Goal: Task Accomplishment & Management: Use online tool/utility

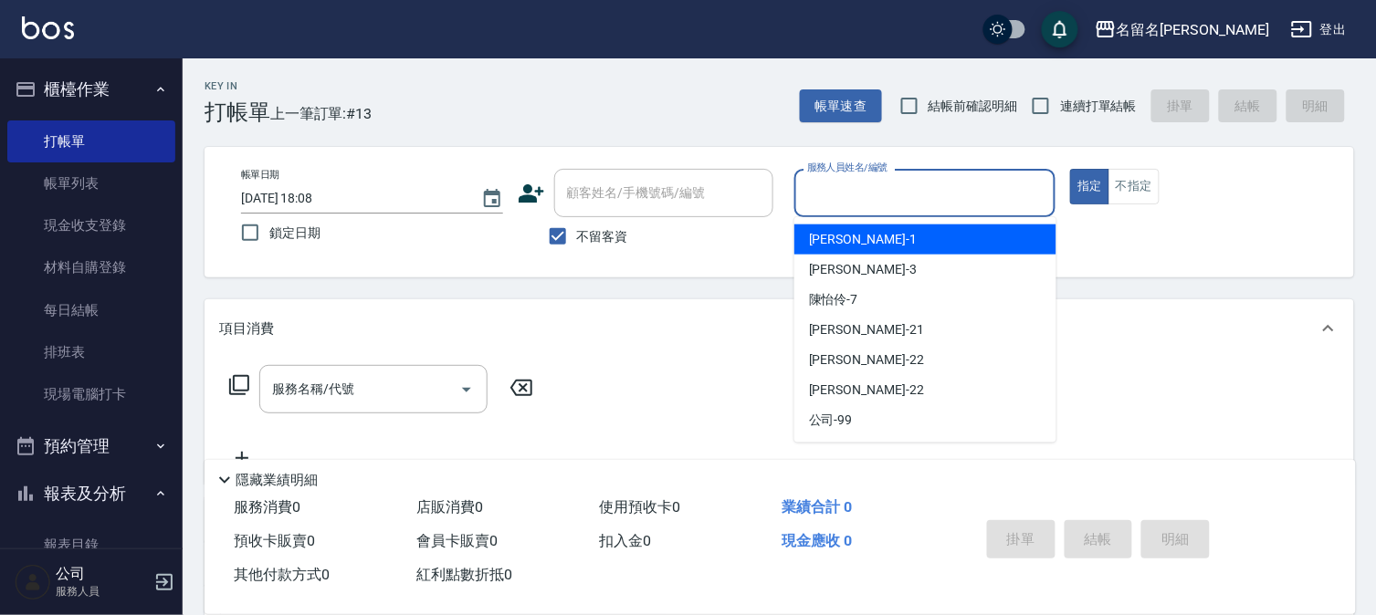
click at [816, 201] on input "服務人員姓名/編號" at bounding box center [925, 193] width 246 height 32
click at [823, 242] on span "[PERSON_NAME]-1" at bounding box center [863, 239] width 108 height 19
type input "[PERSON_NAME]-1"
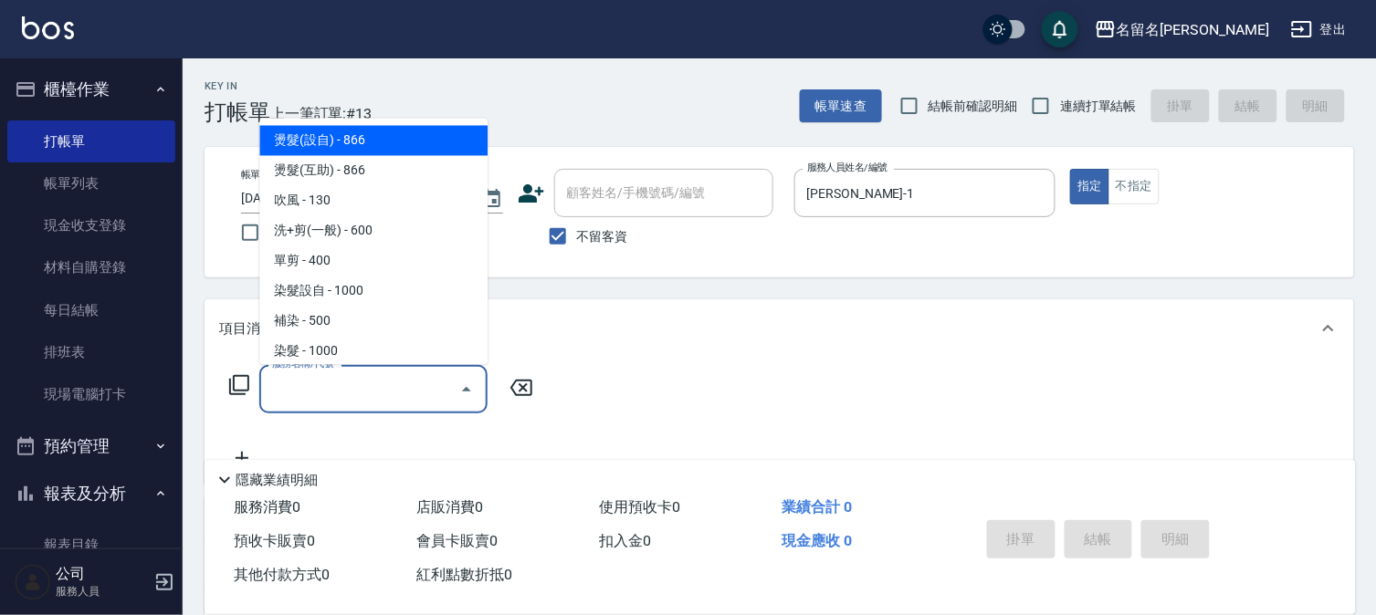
click at [280, 390] on input "服務名稱/代號" at bounding box center [359, 389] width 184 height 32
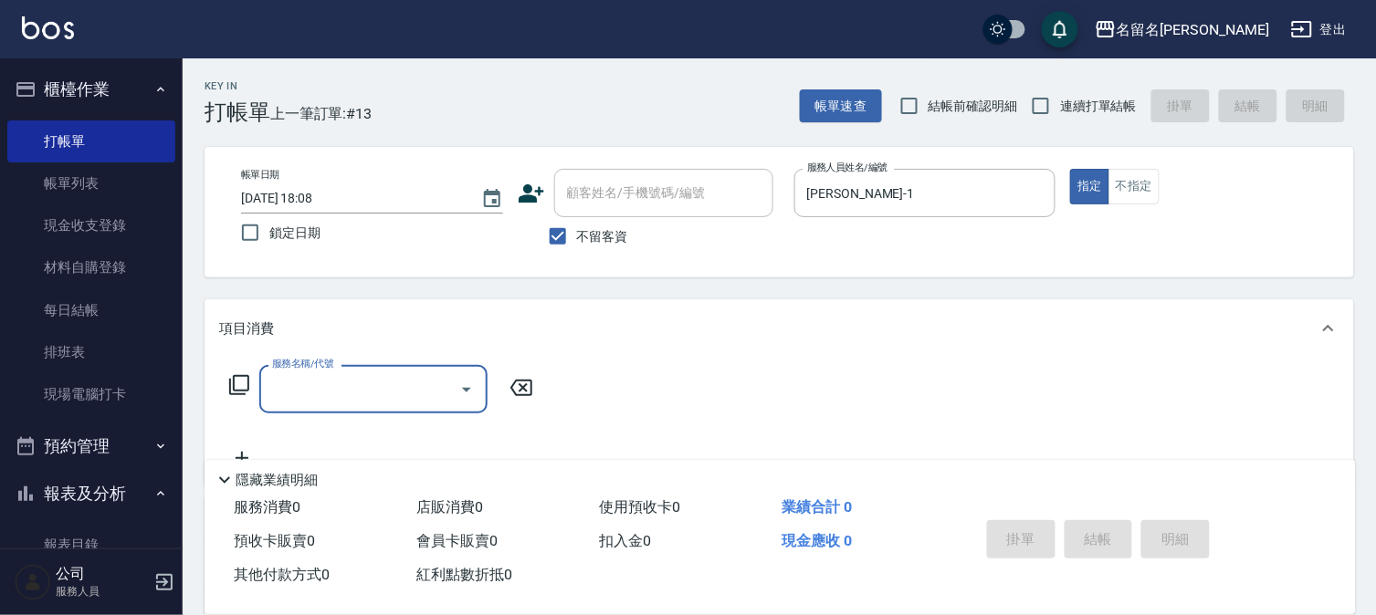
click at [287, 400] on input "服務名稱/代號" at bounding box center [359, 389] width 184 height 32
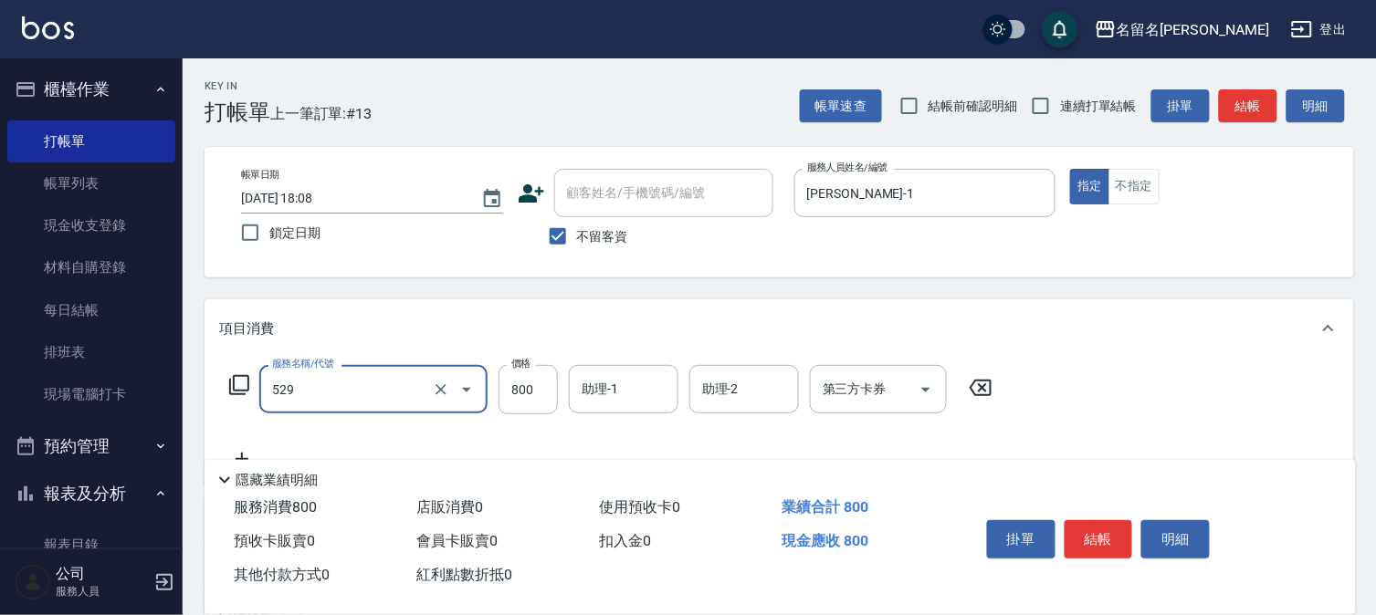
type input "頭皮養護C(529)"
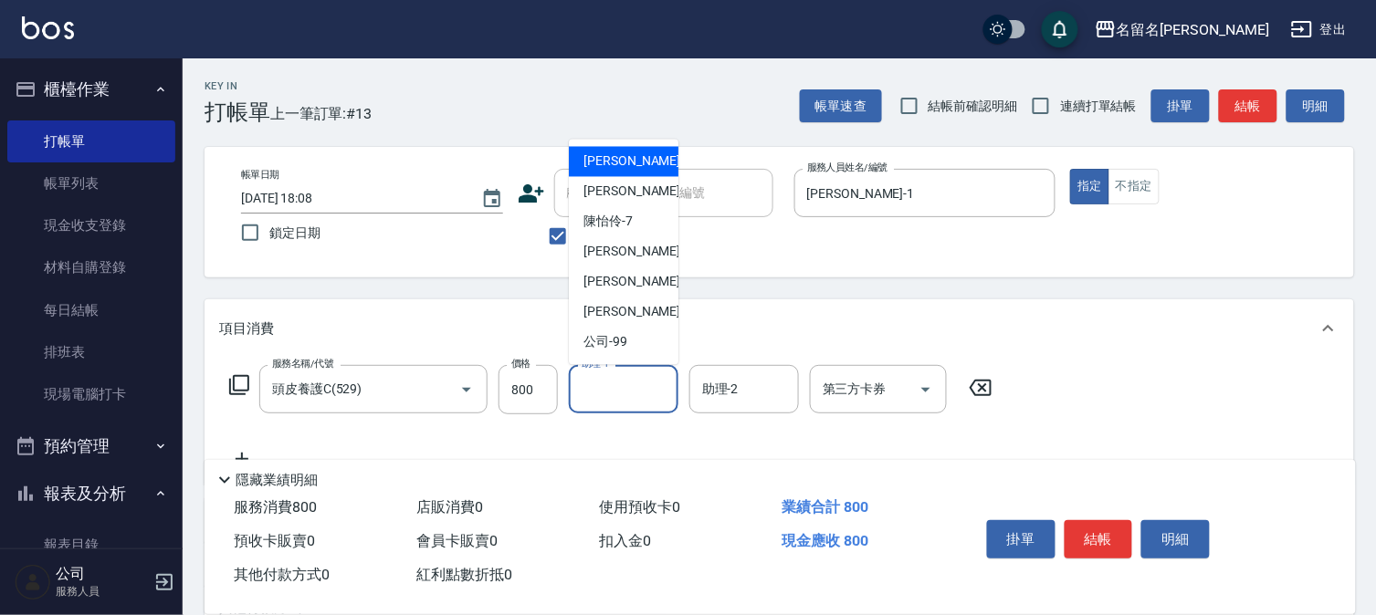
click at [596, 395] on input "助理-1" at bounding box center [623, 389] width 93 height 32
click at [615, 164] on span "[PERSON_NAME]-1" at bounding box center [637, 161] width 108 height 19
type input "[PERSON_NAME]-1"
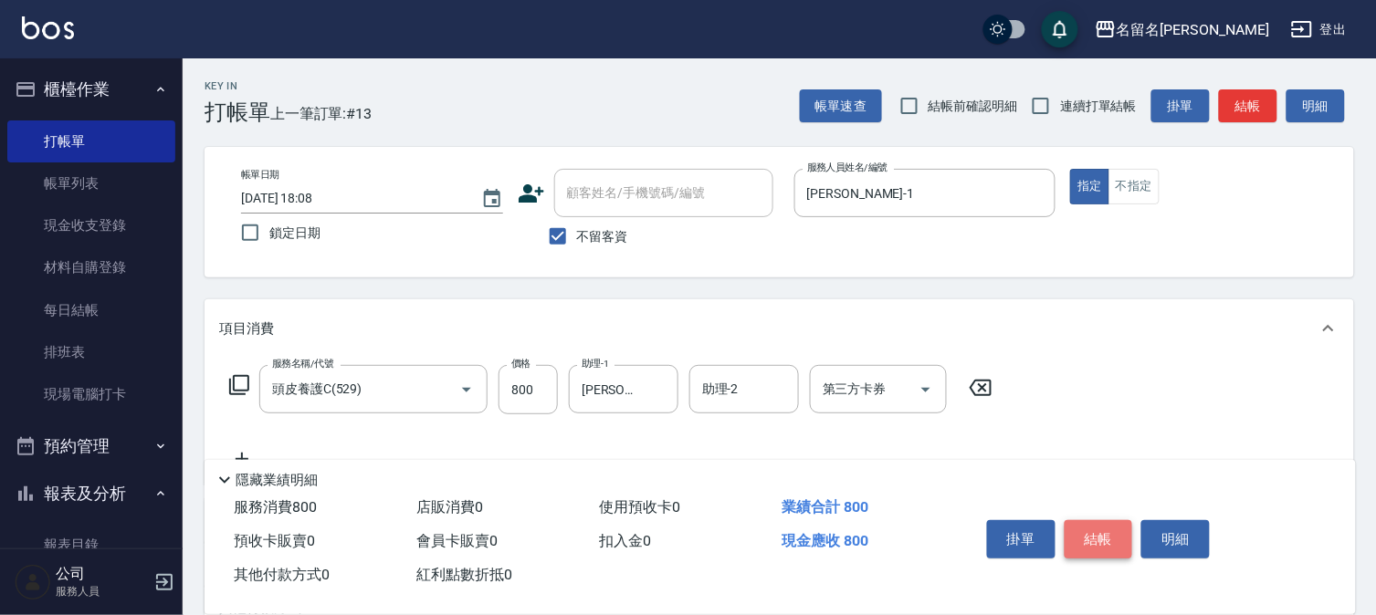
click at [1103, 520] on button "結帳" at bounding box center [1098, 539] width 68 height 38
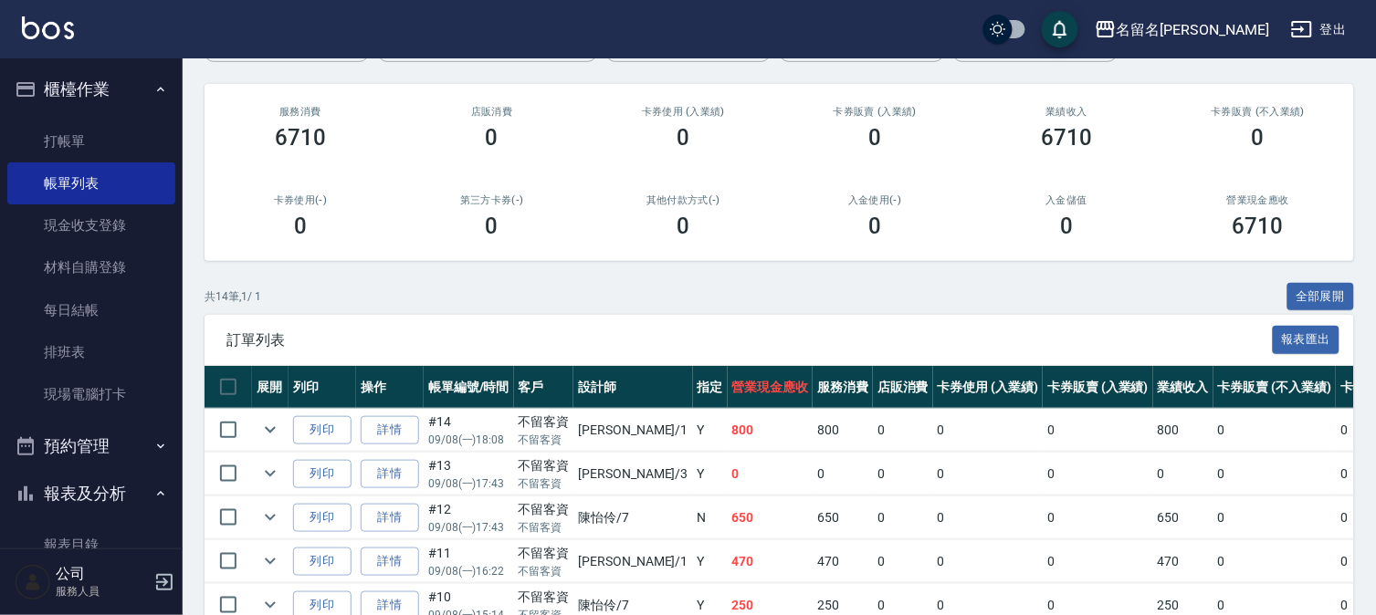
scroll to position [101, 0]
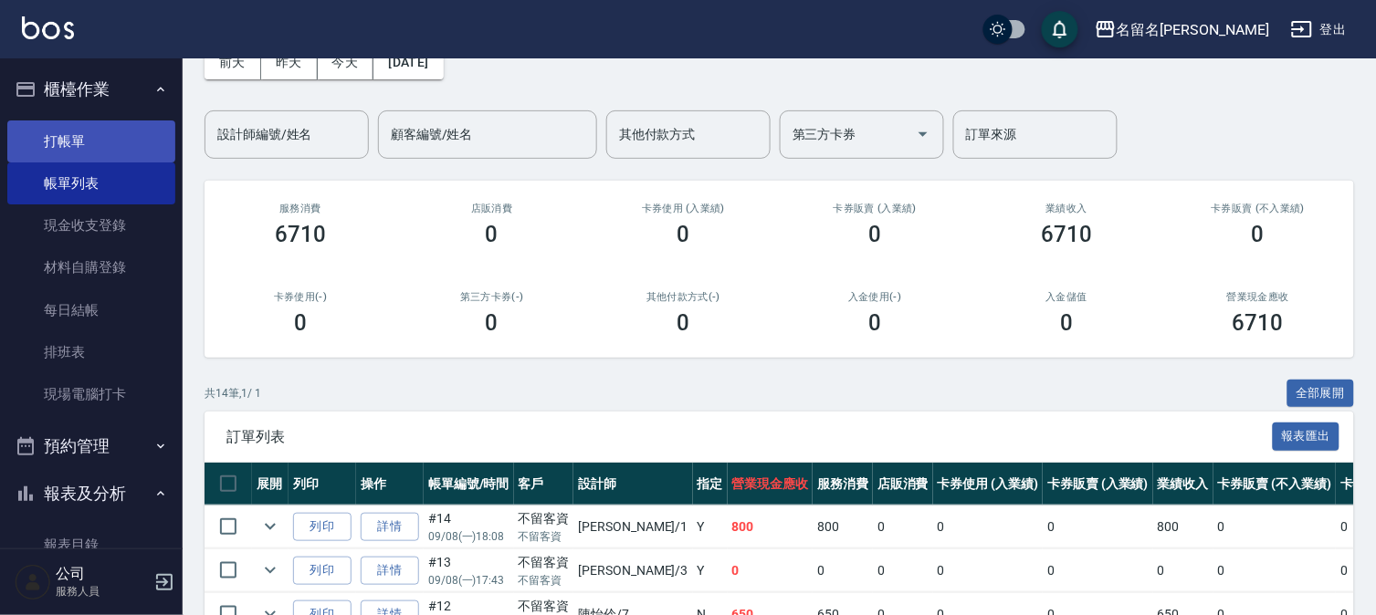
click at [135, 144] on link "打帳單" at bounding box center [91, 142] width 168 height 42
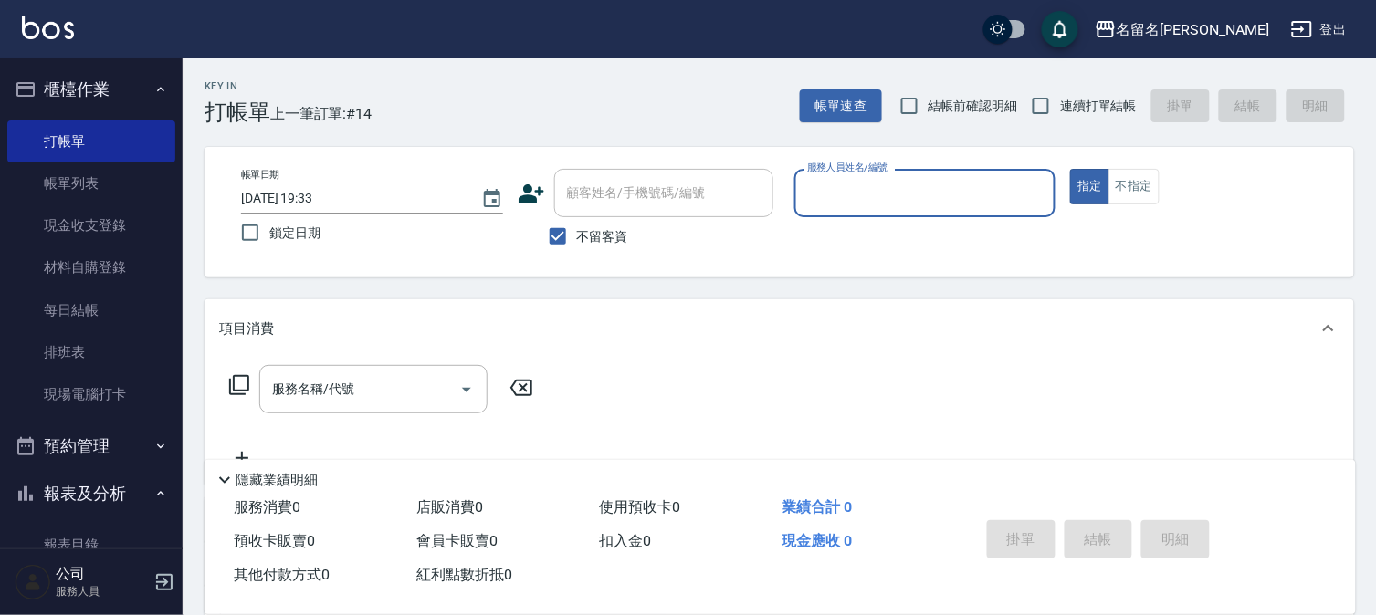
click at [962, 207] on input "服務人員姓名/編號" at bounding box center [925, 193] width 246 height 32
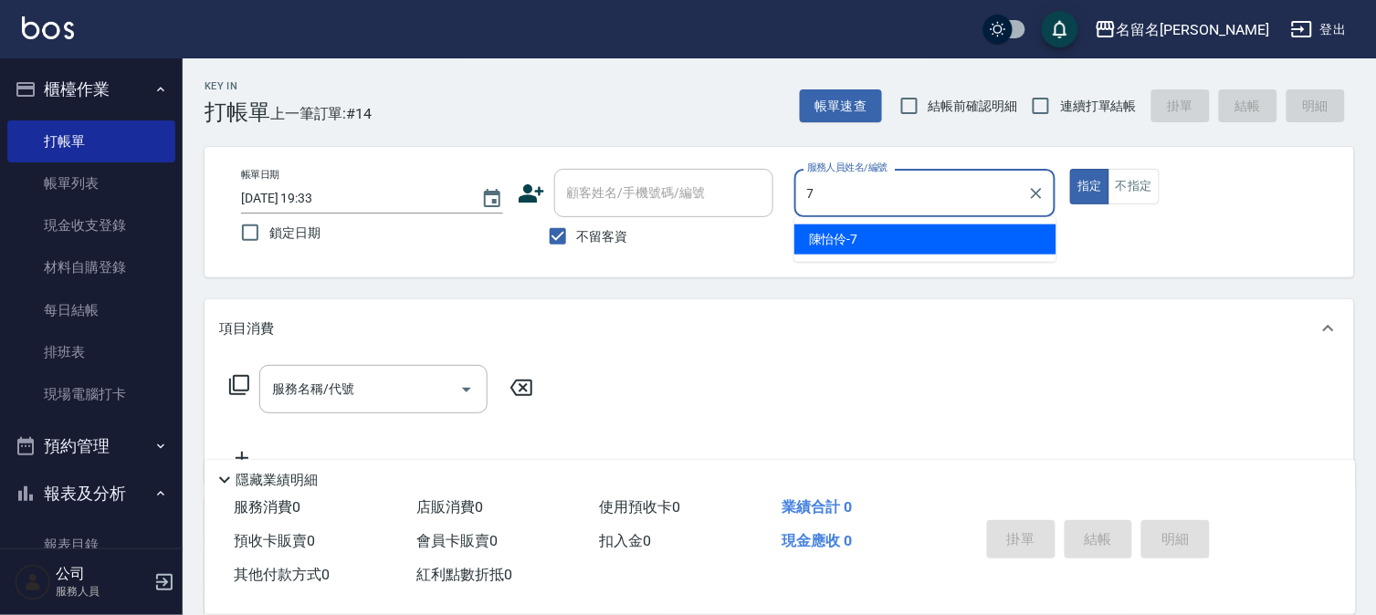
type input "[PERSON_NAME]-7"
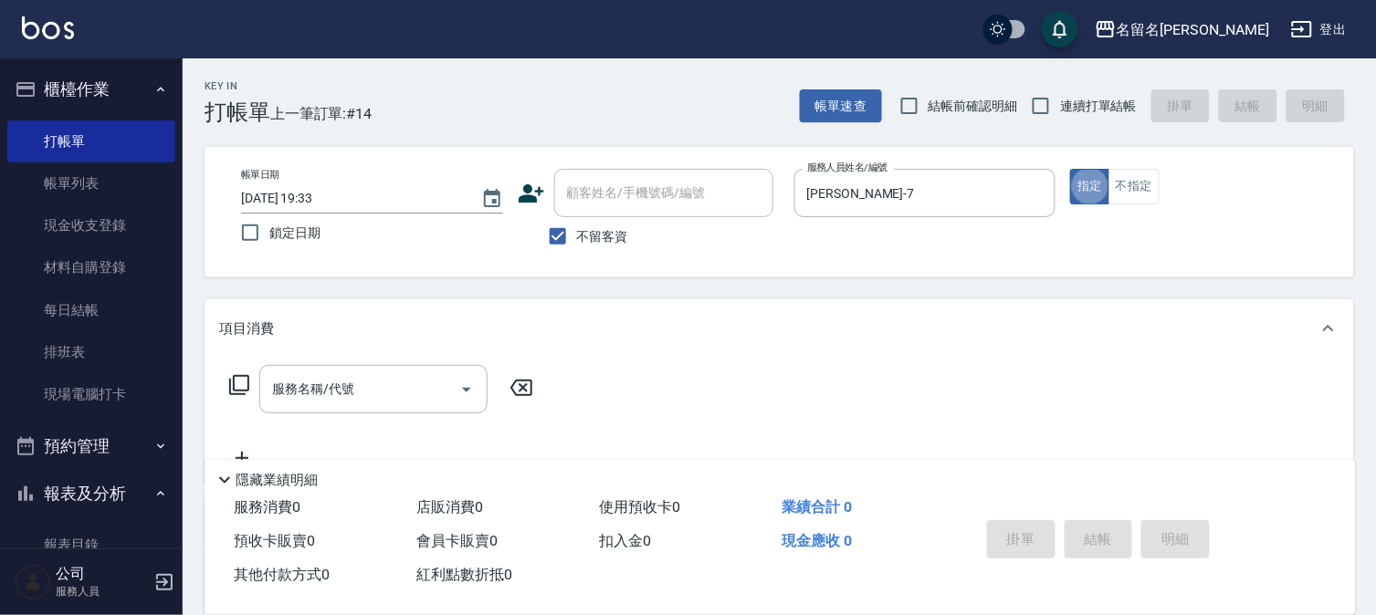
type button "true"
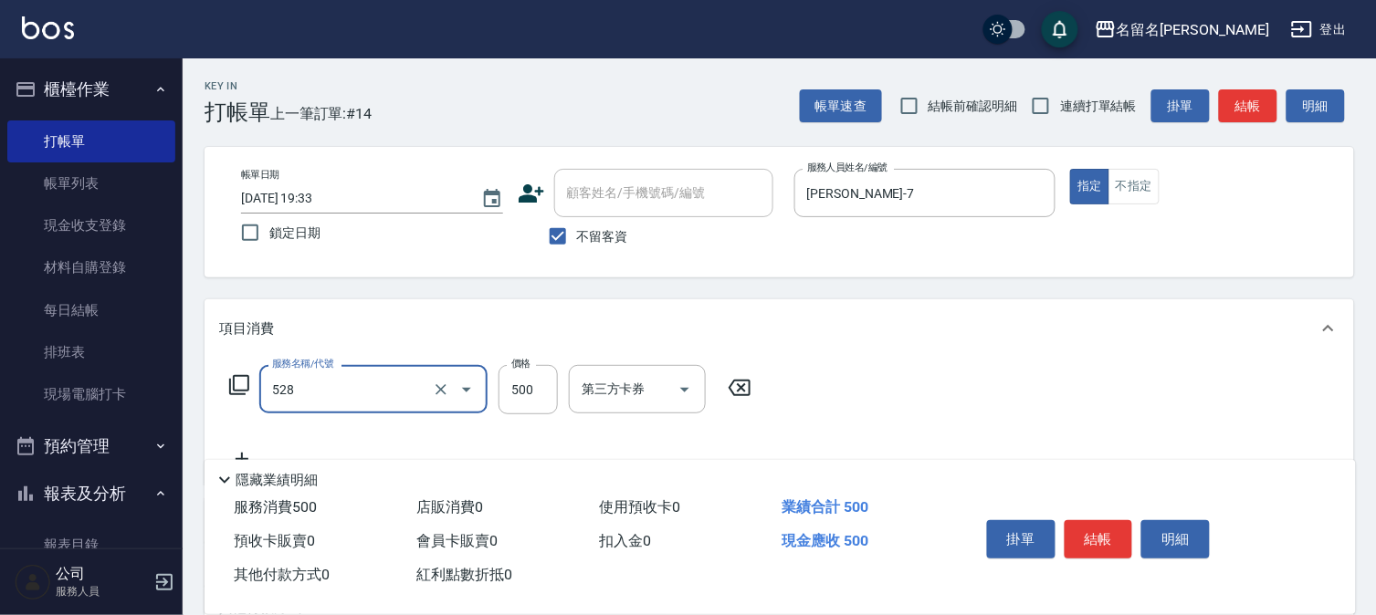
type input "頭皮養護B(528)"
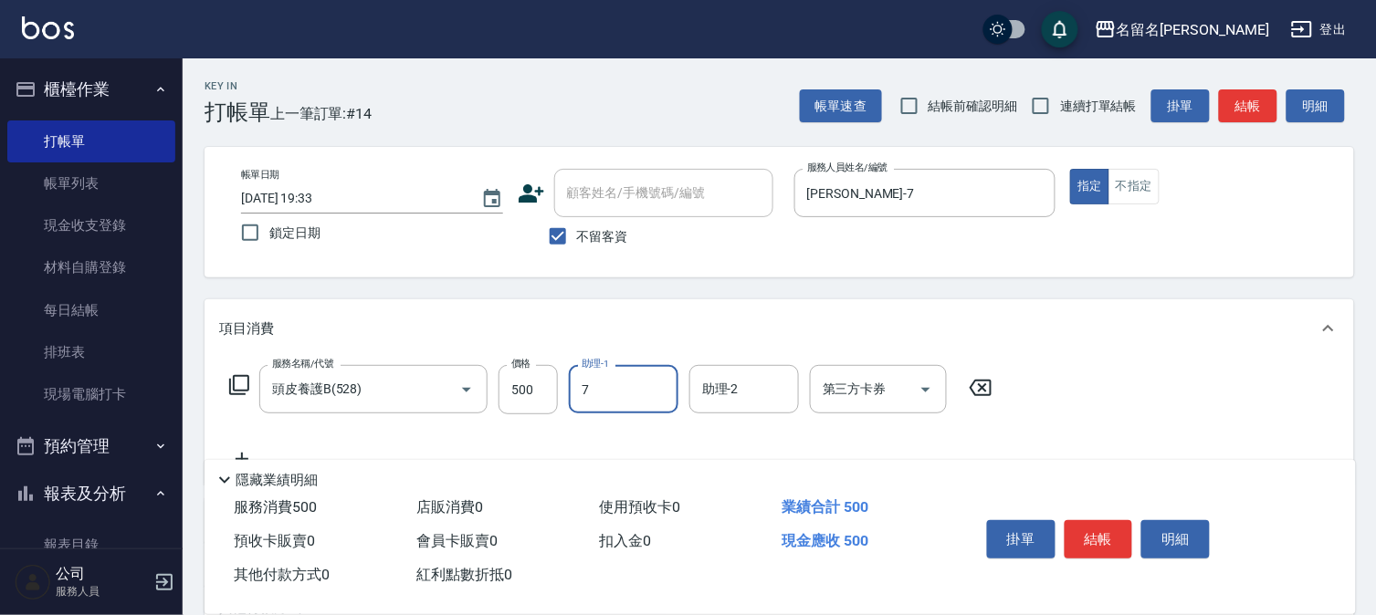
type input "[PERSON_NAME]-7"
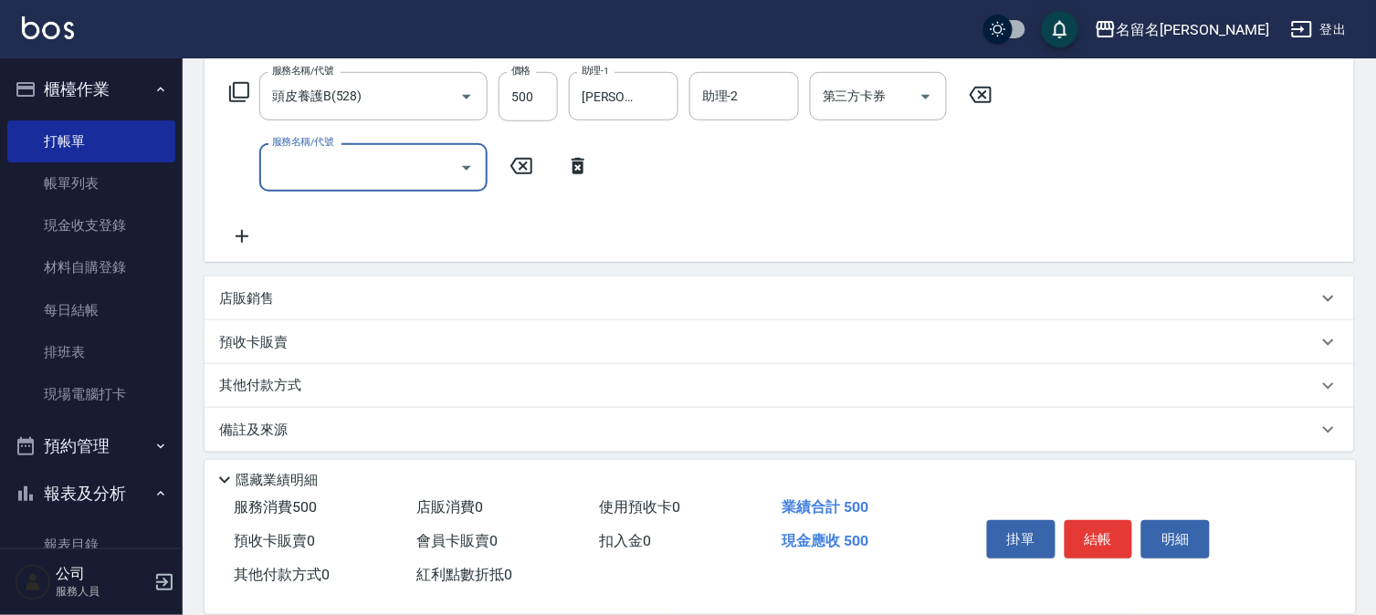
scroll to position [303, 0]
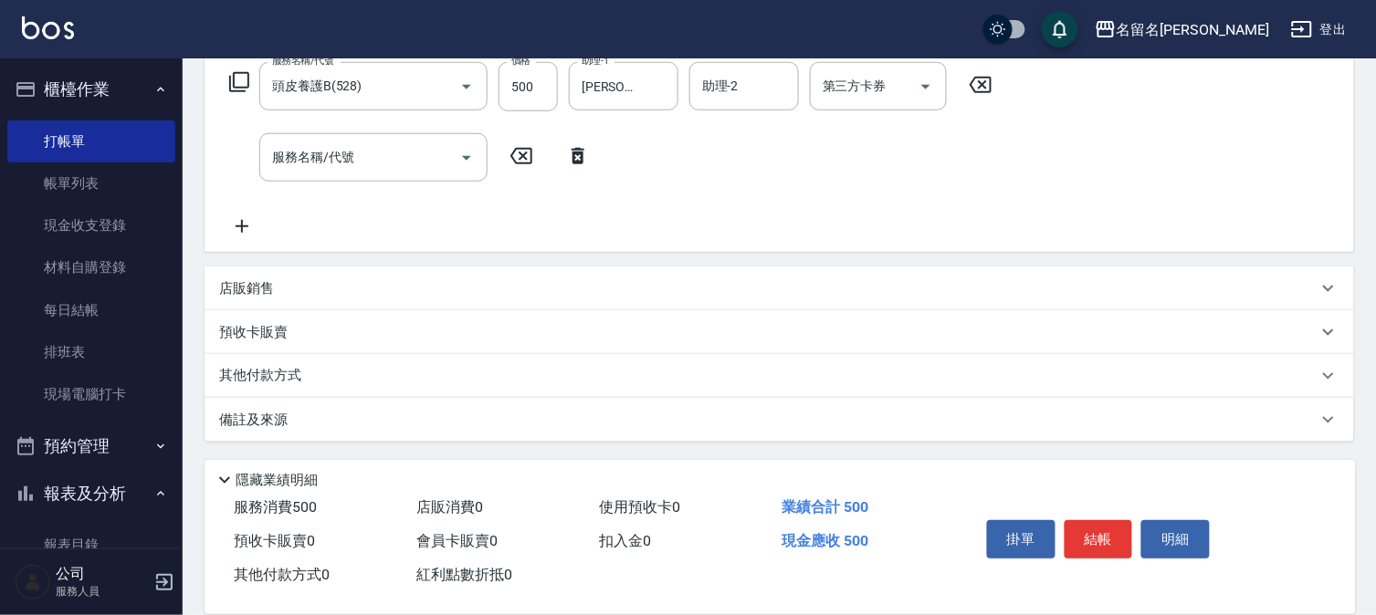
click at [270, 295] on p "店販銷售" at bounding box center [246, 288] width 55 height 19
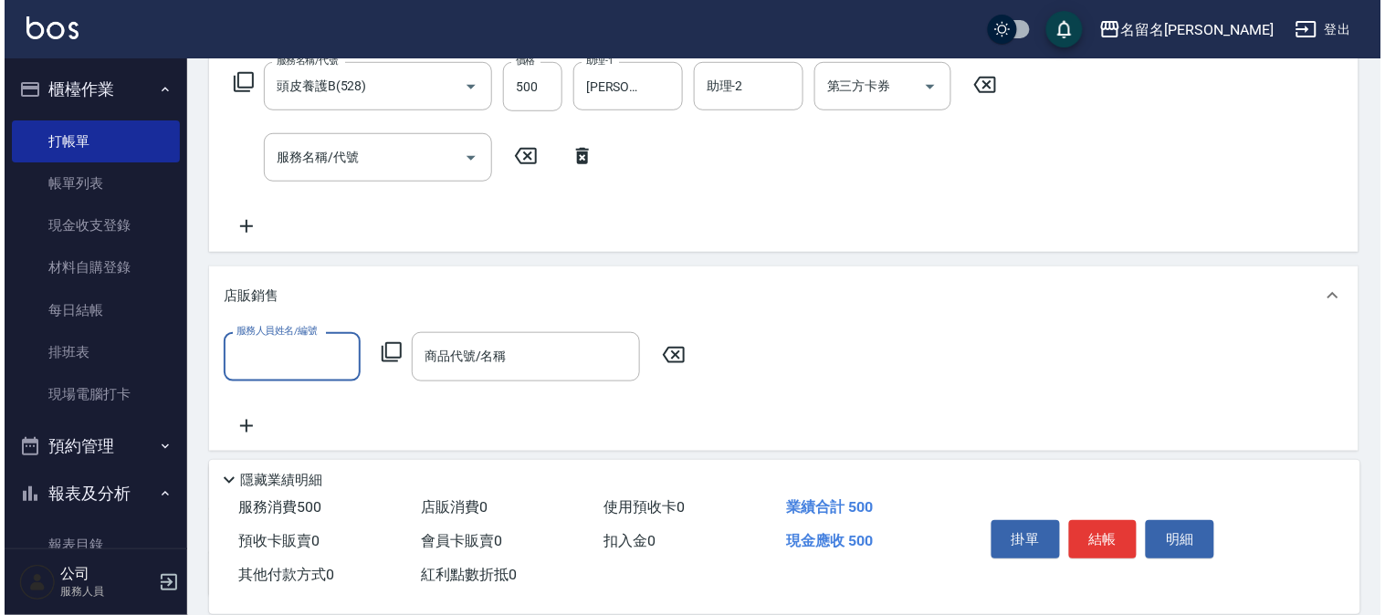
scroll to position [0, 0]
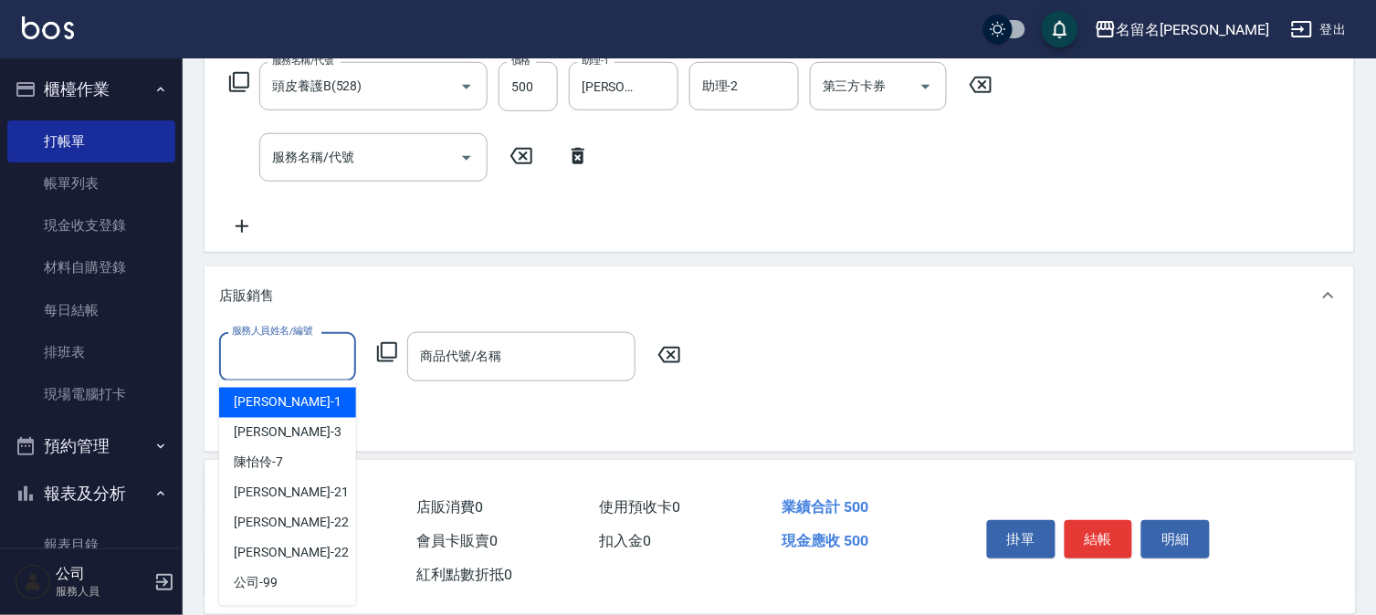
click at [295, 342] on input "服務人員姓名/編號" at bounding box center [287, 357] width 121 height 32
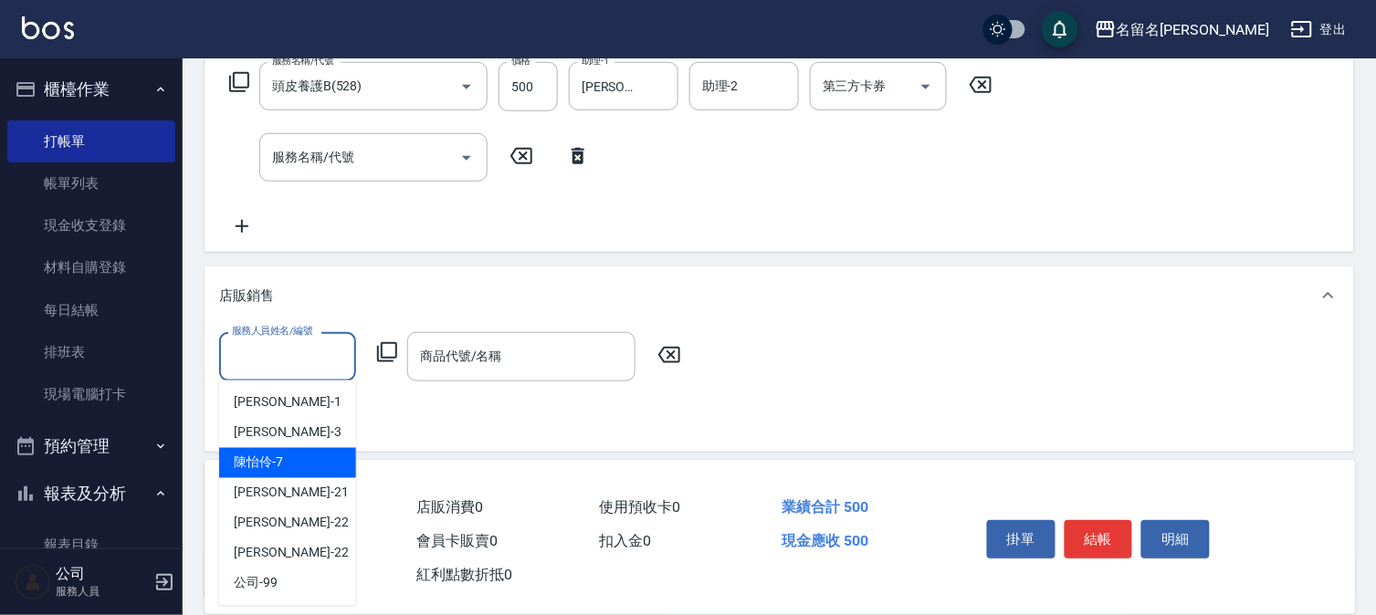
click at [281, 461] on span "[PERSON_NAME]-7" at bounding box center [258, 463] width 49 height 19
type input "[PERSON_NAME]-7"
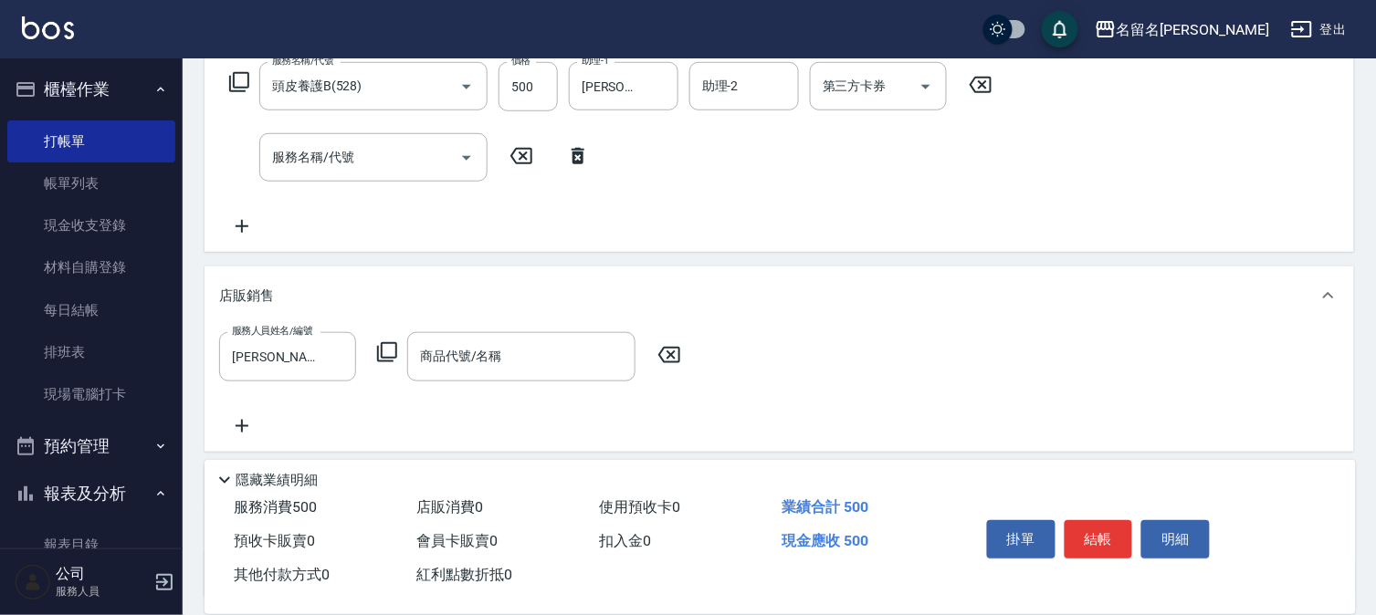
click at [385, 349] on icon at bounding box center [387, 352] width 22 height 22
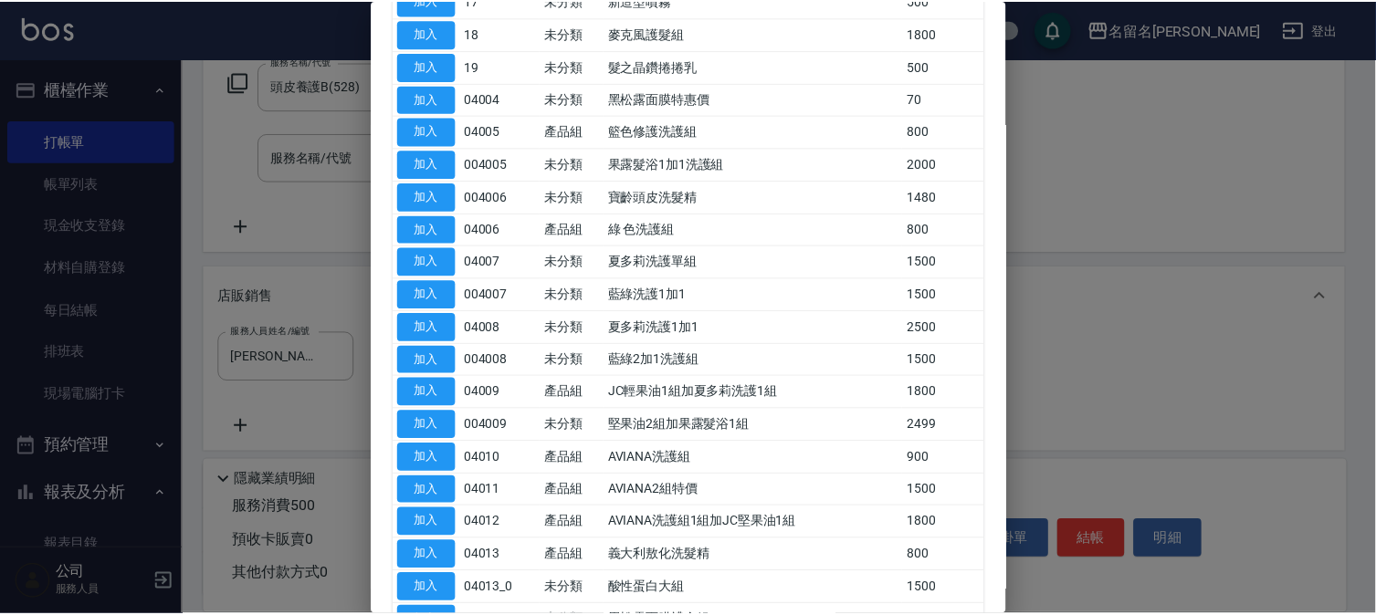
scroll to position [608, 0]
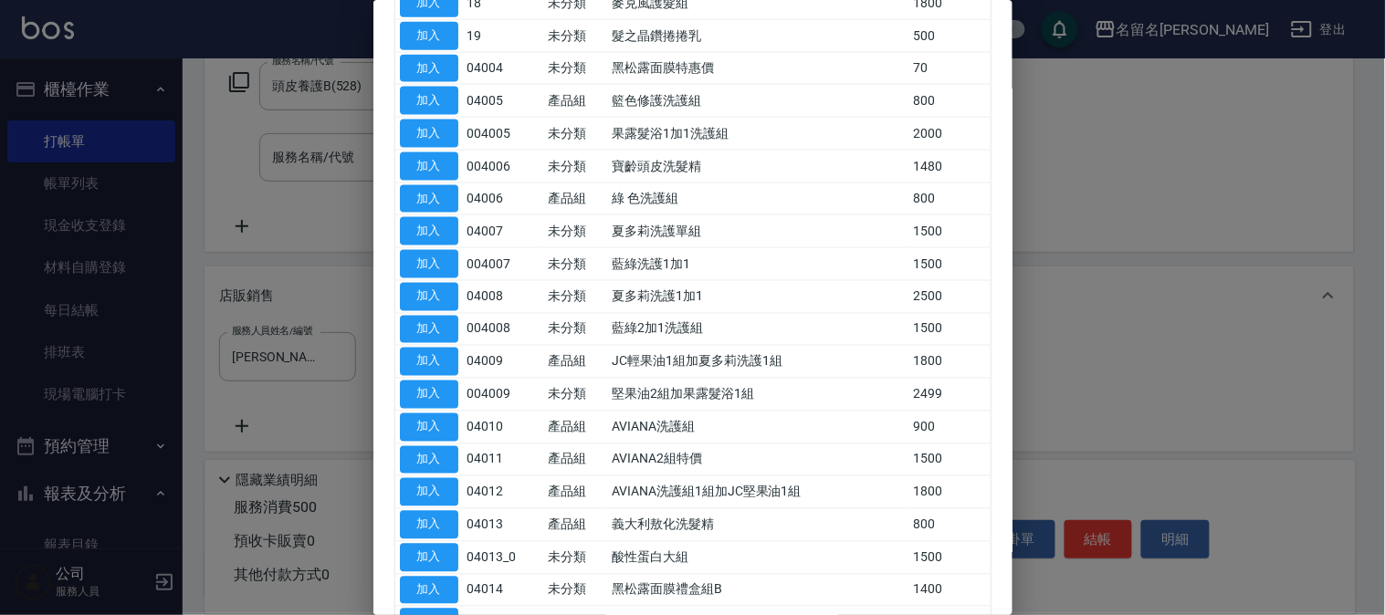
click at [425, 431] on button "加入" at bounding box center [429, 428] width 58 height 28
type input "AVIANA洗護組"
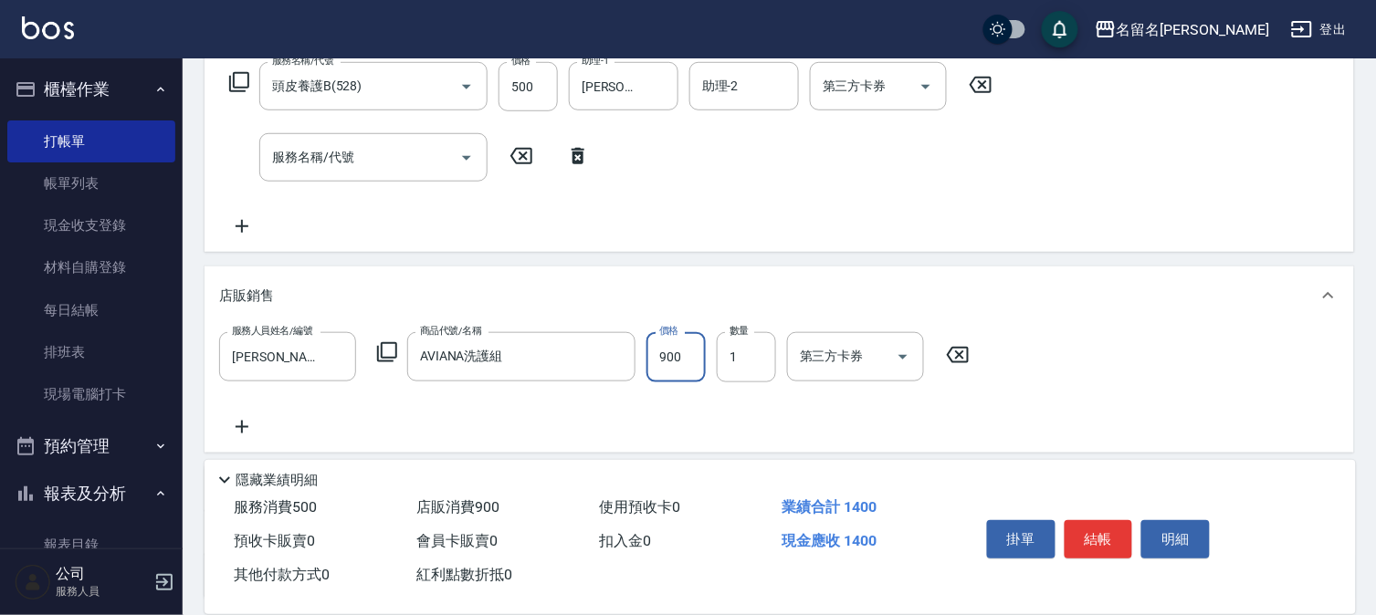
click at [677, 356] on input "900" at bounding box center [675, 356] width 59 height 49
type input "1200"
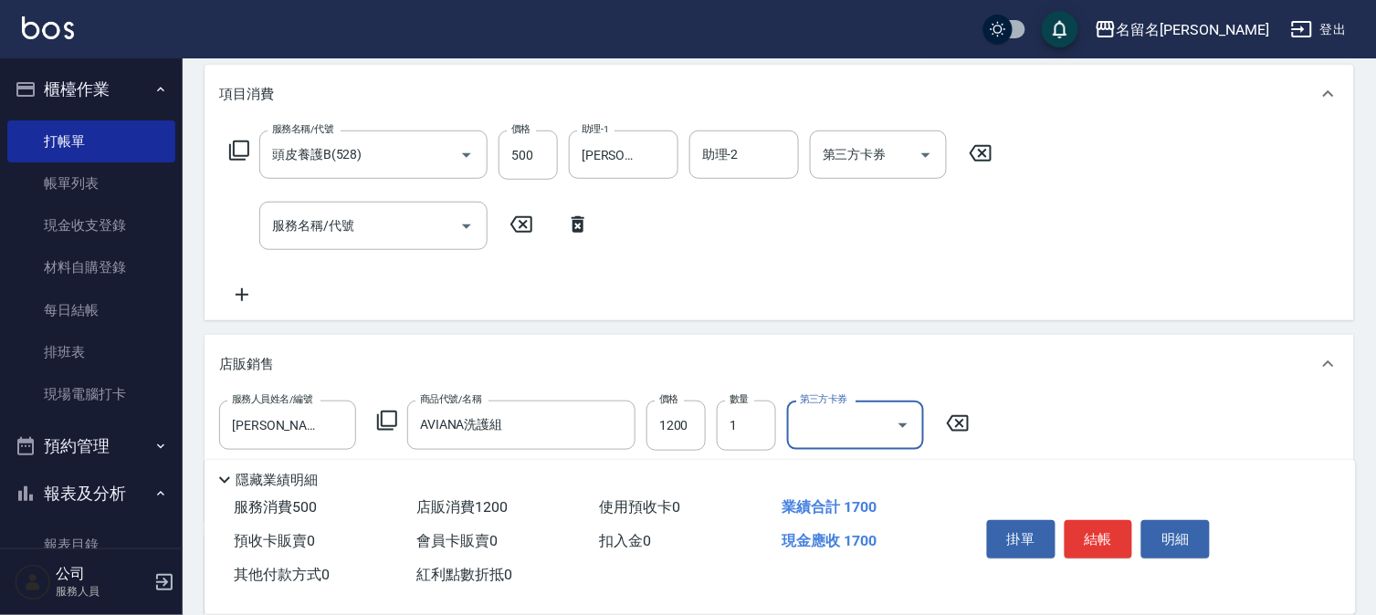
scroll to position [458, 0]
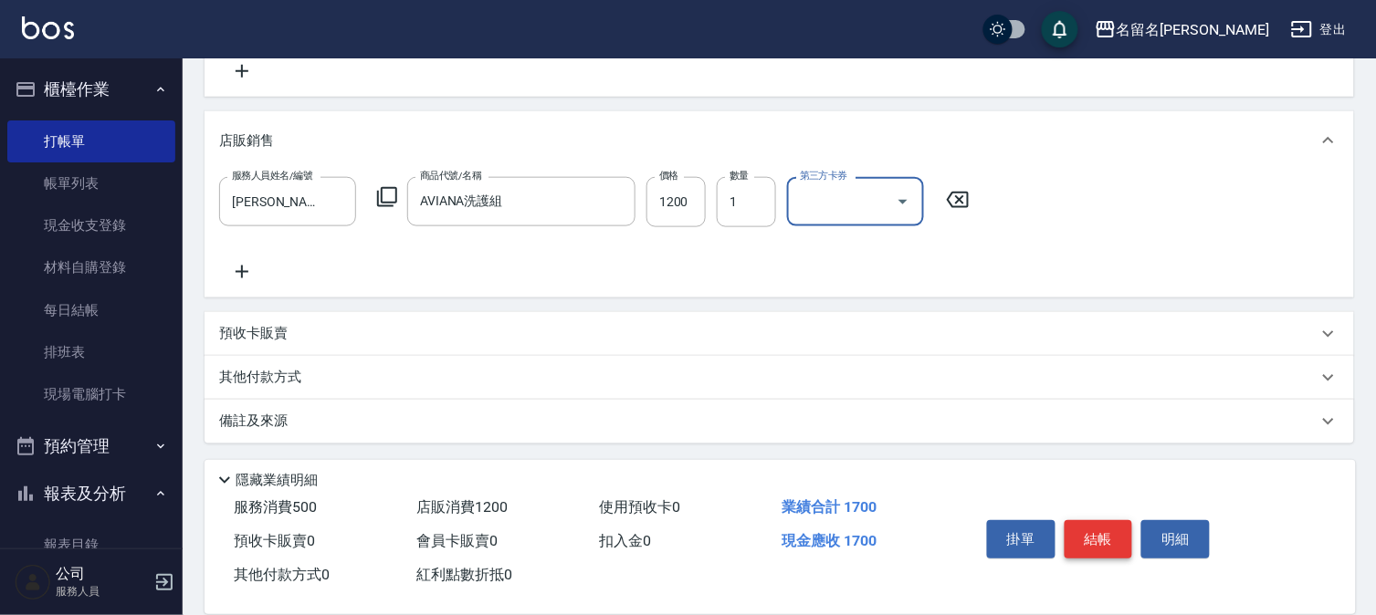
click at [1120, 532] on button "結帳" at bounding box center [1098, 539] width 68 height 38
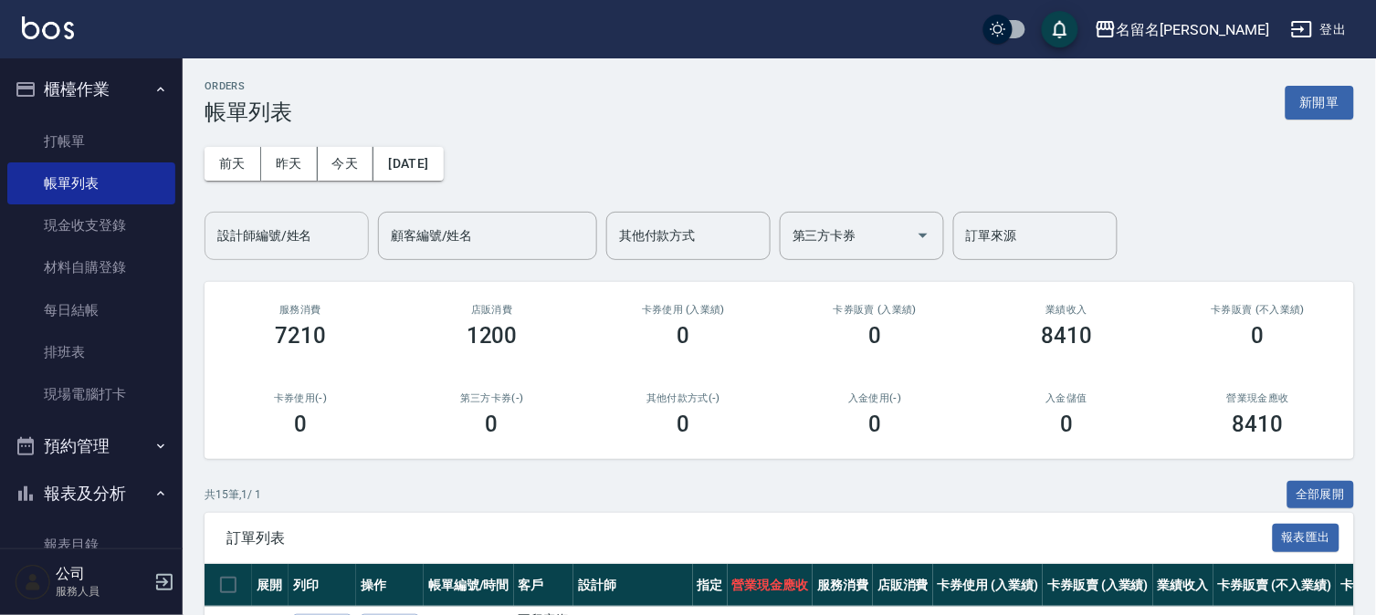
click at [315, 228] on input "設計師編號/姓名" at bounding box center [287, 236] width 148 height 32
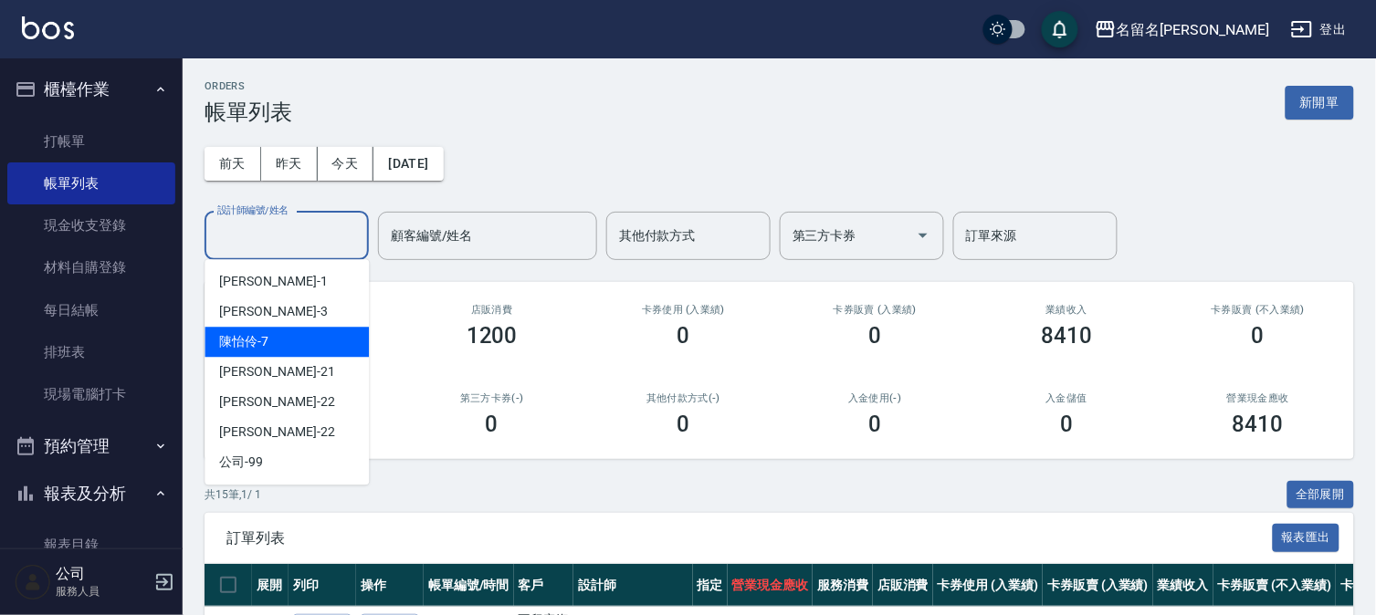
click at [342, 342] on div "[PERSON_NAME]-7" at bounding box center [286, 342] width 164 height 30
type input "[PERSON_NAME]-7"
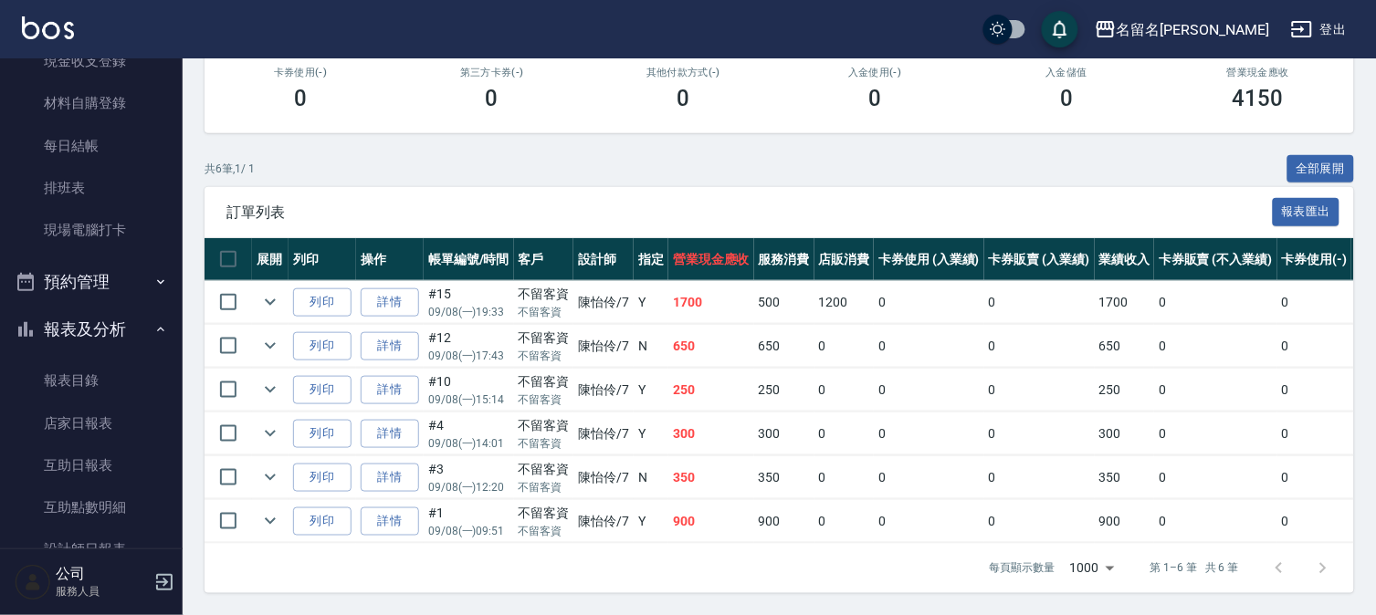
scroll to position [351, 0]
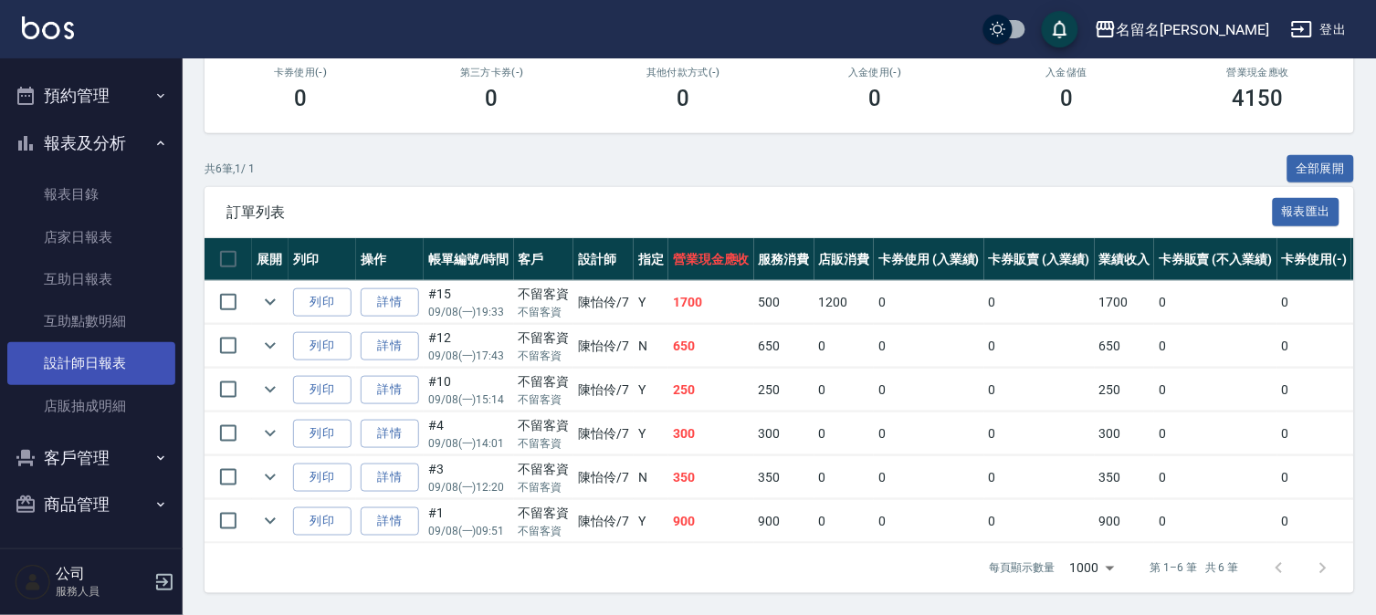
click at [130, 369] on link "設計師日報表" at bounding box center [91, 363] width 168 height 42
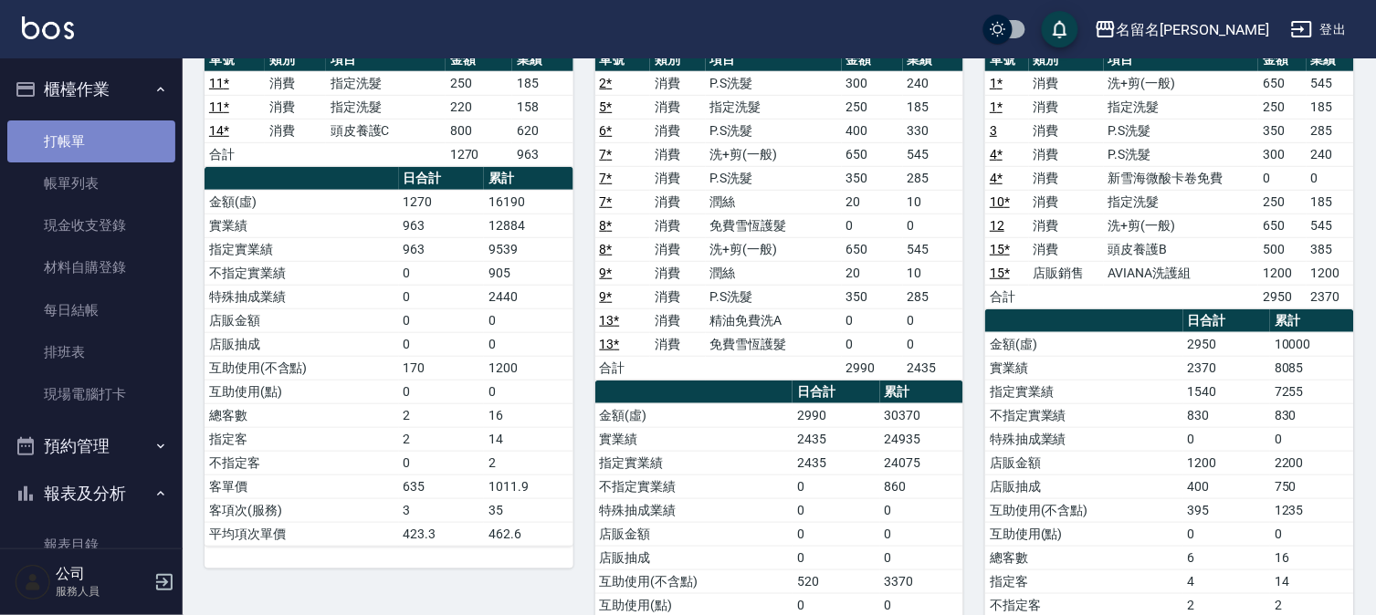
click at [117, 134] on link "打帳單" at bounding box center [91, 142] width 168 height 42
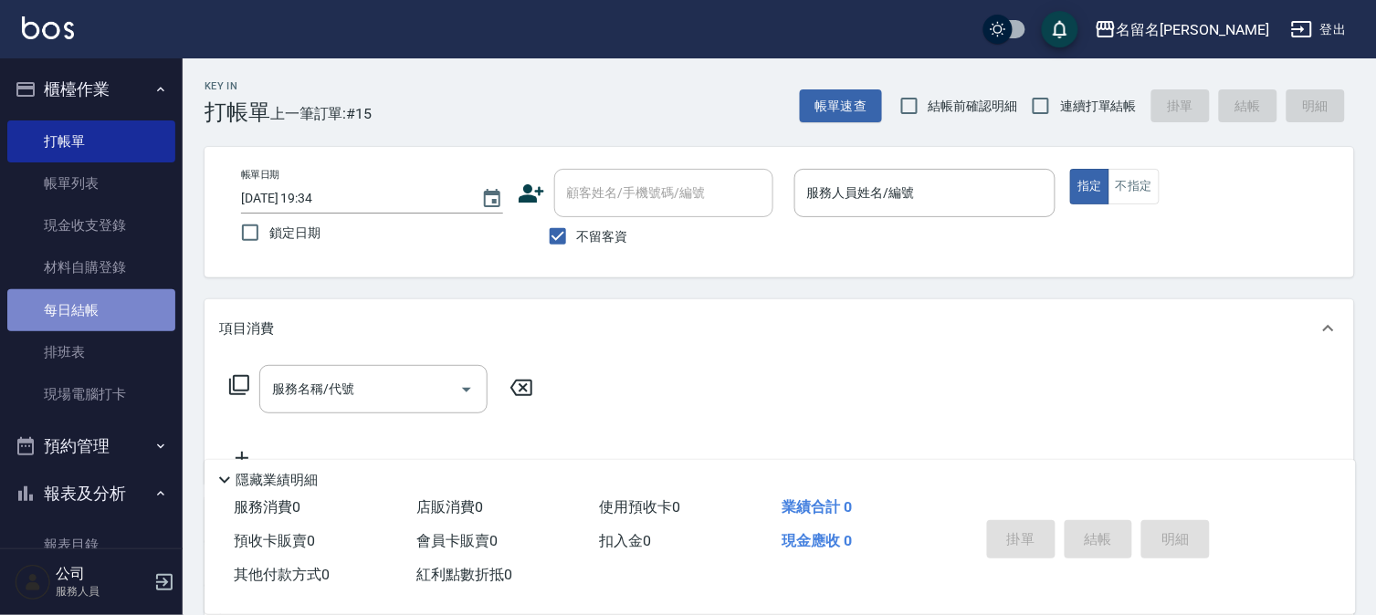
click at [112, 292] on link "每日結帳" at bounding box center [91, 310] width 168 height 42
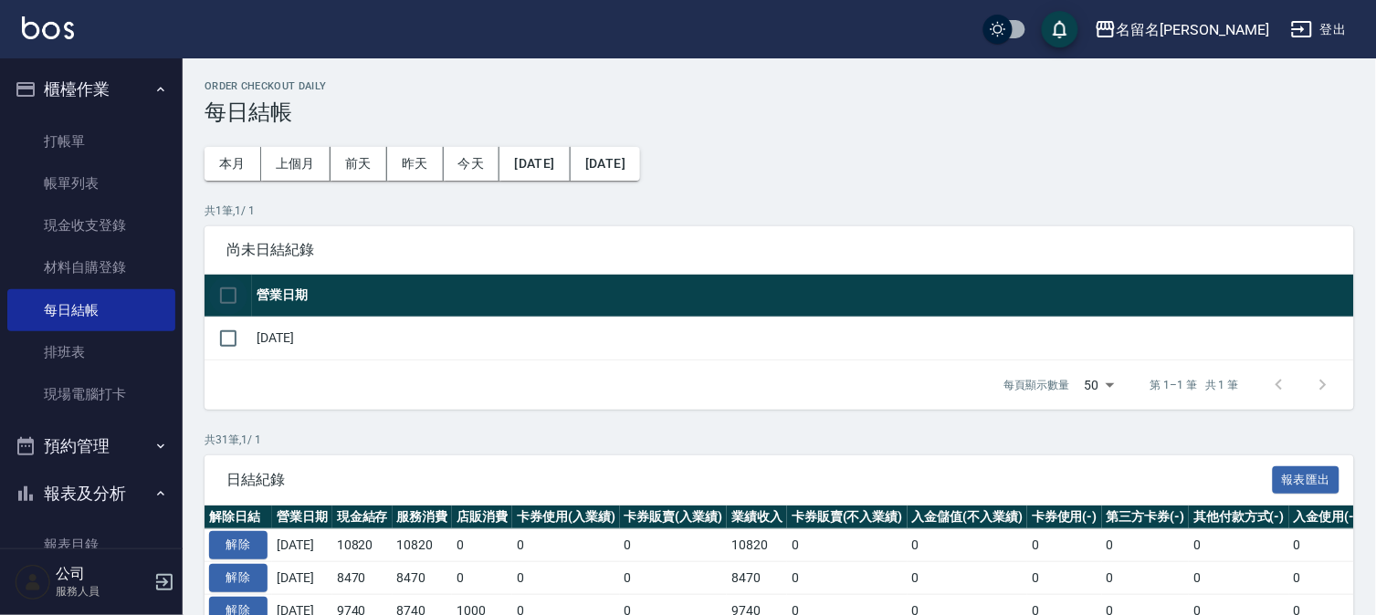
click at [240, 285] on input "checkbox" at bounding box center [228, 296] width 38 height 38
checkbox input "true"
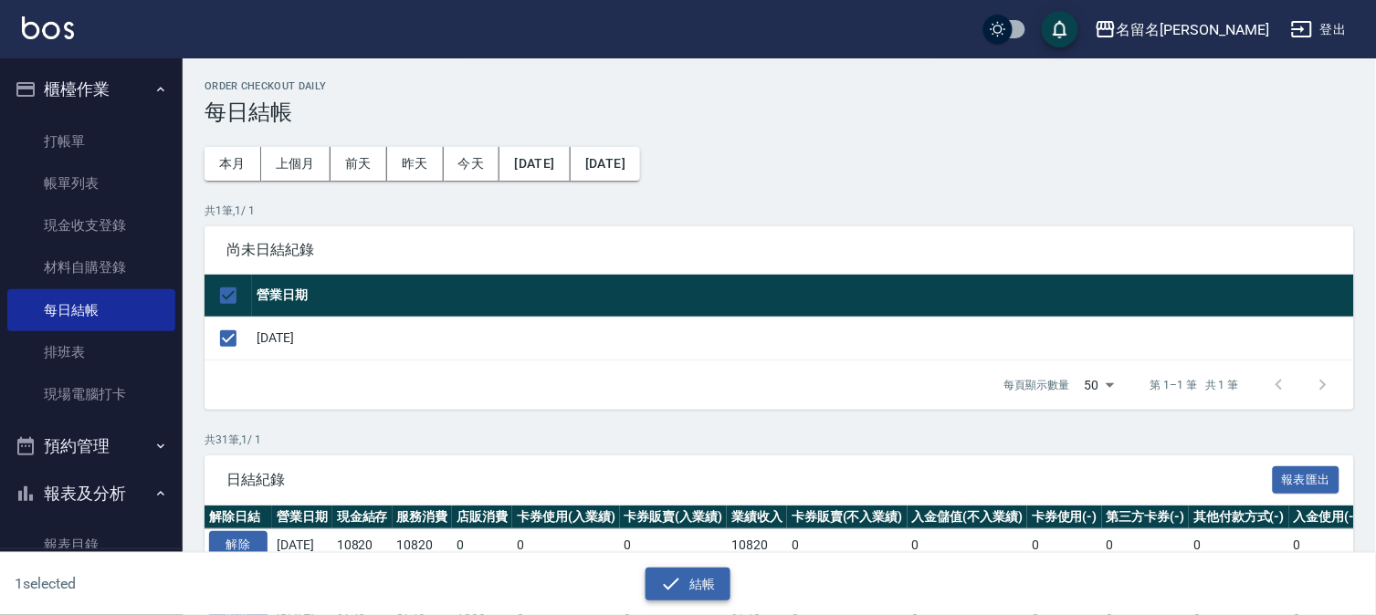
click at [673, 579] on icon "button" at bounding box center [671, 584] width 22 height 22
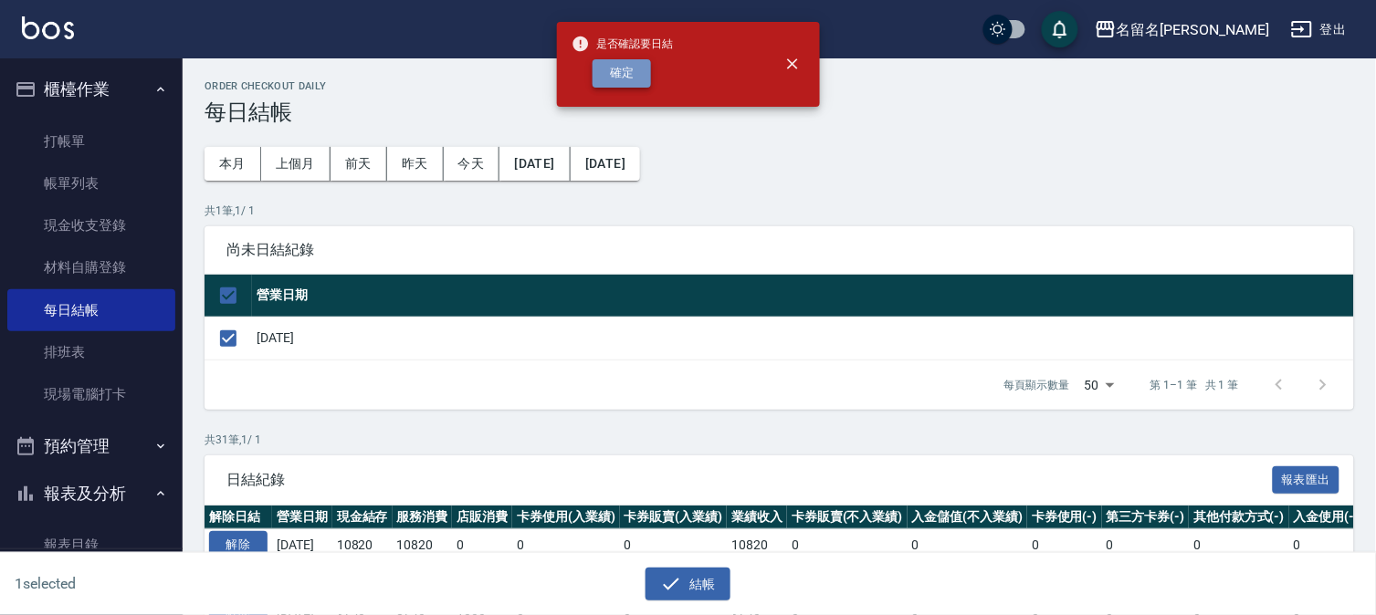
click at [613, 77] on button "確定" at bounding box center [621, 73] width 58 height 28
checkbox input "false"
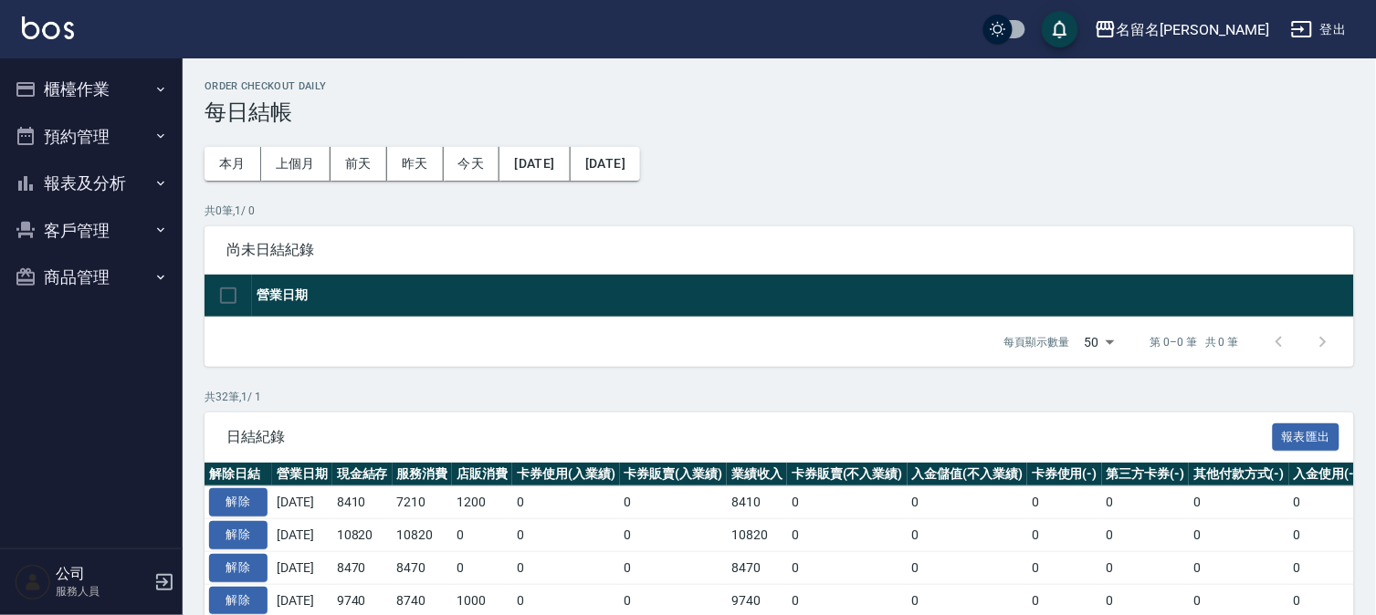
click at [112, 172] on button "報表及分析" at bounding box center [91, 183] width 168 height 47
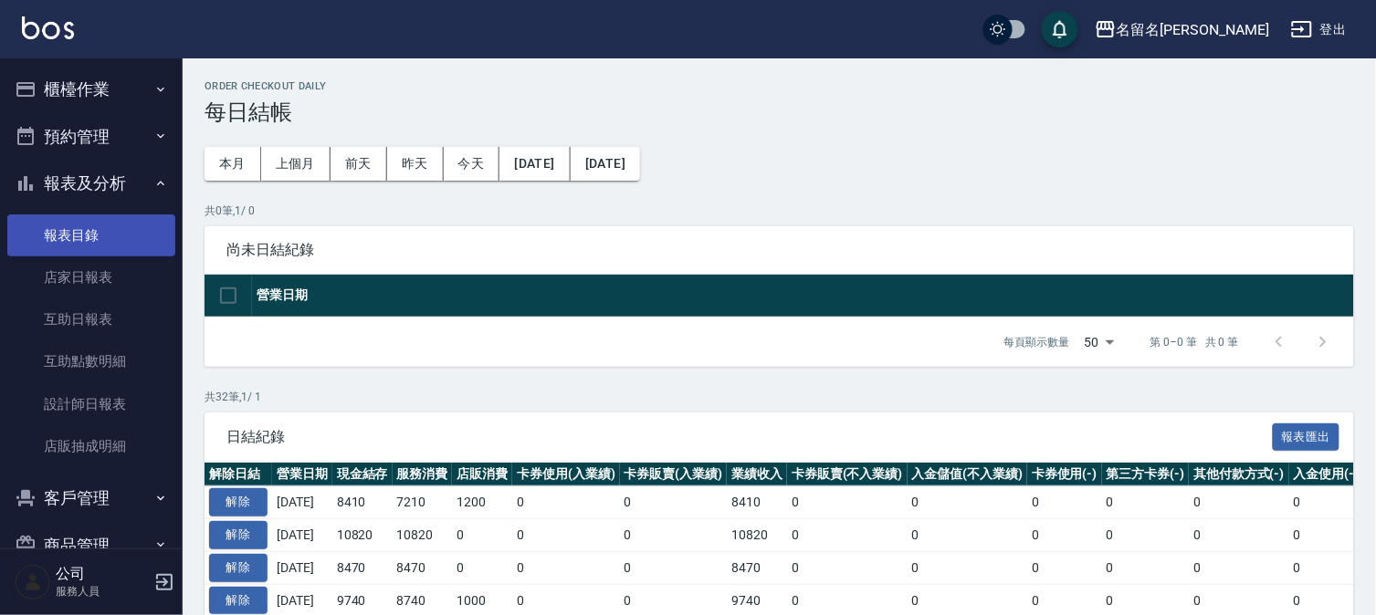
click at [98, 235] on link "報表目錄" at bounding box center [91, 236] width 168 height 42
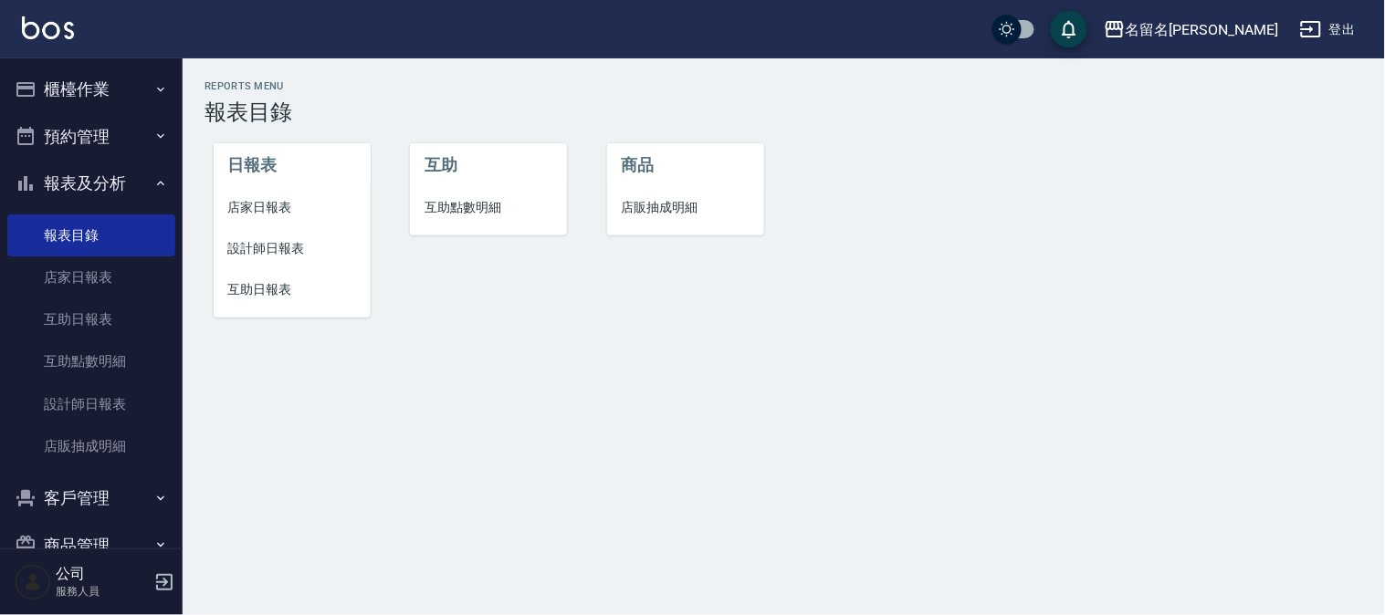
click at [271, 212] on span "店家日報表" at bounding box center [292, 207] width 128 height 19
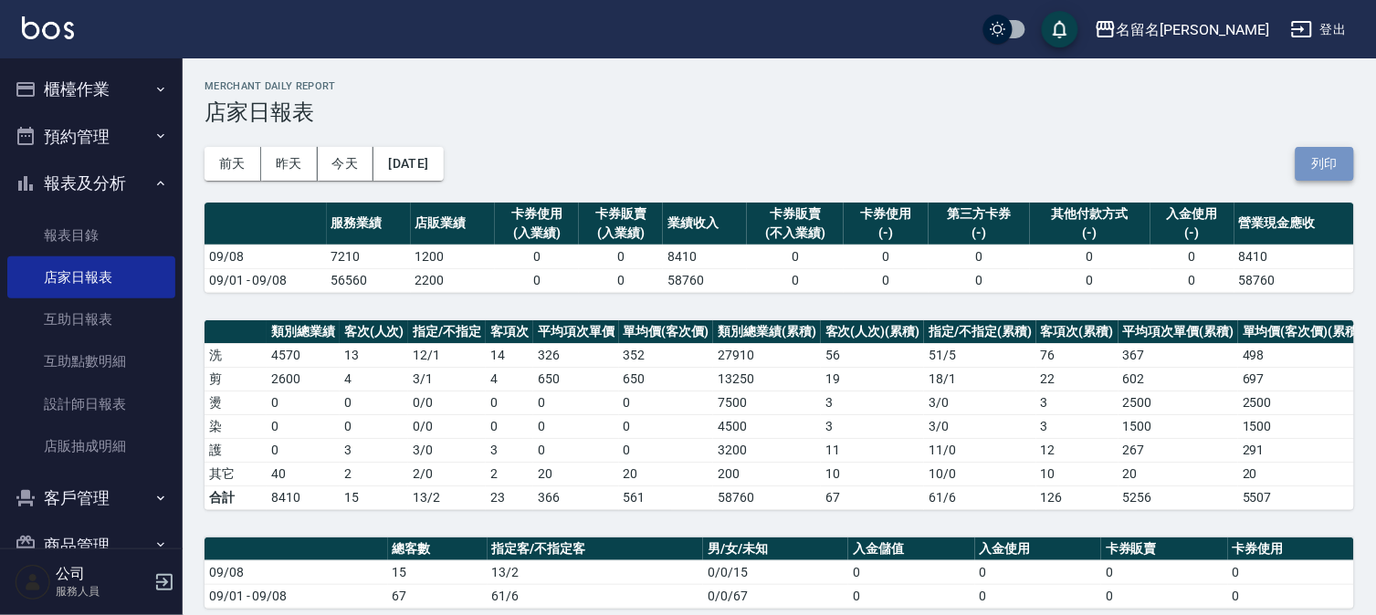
click at [1307, 158] on button "列印" at bounding box center [1324, 164] width 58 height 34
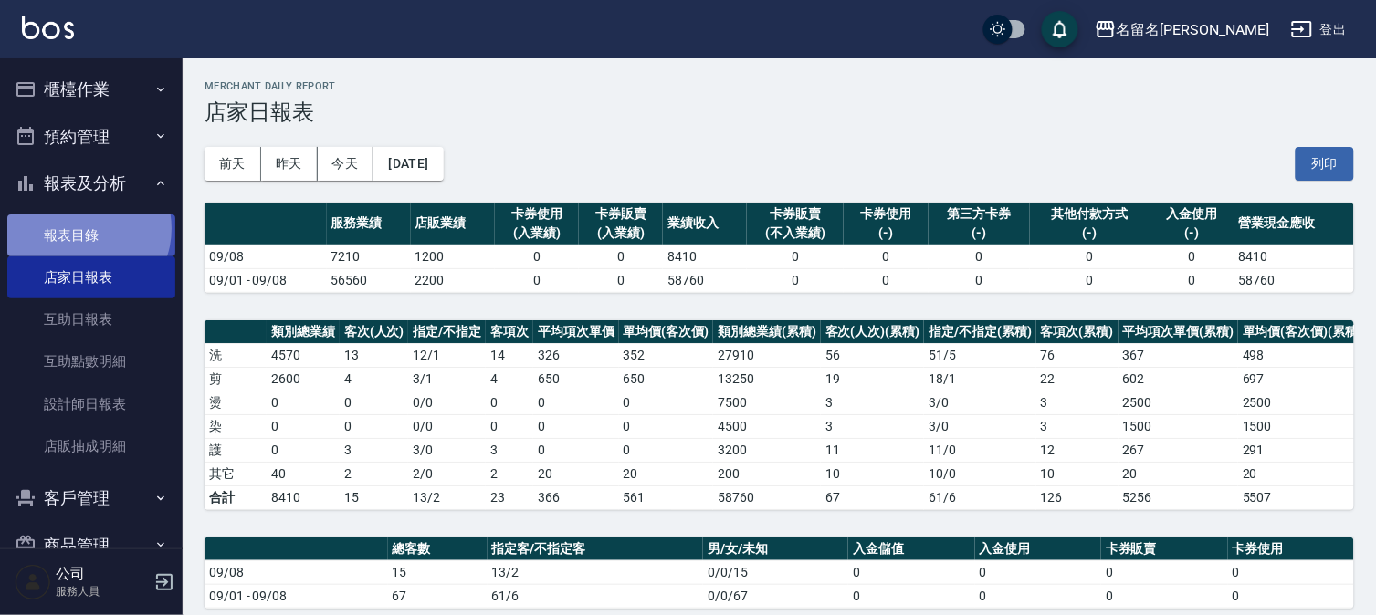
click at [85, 228] on link "報表目錄" at bounding box center [91, 236] width 168 height 42
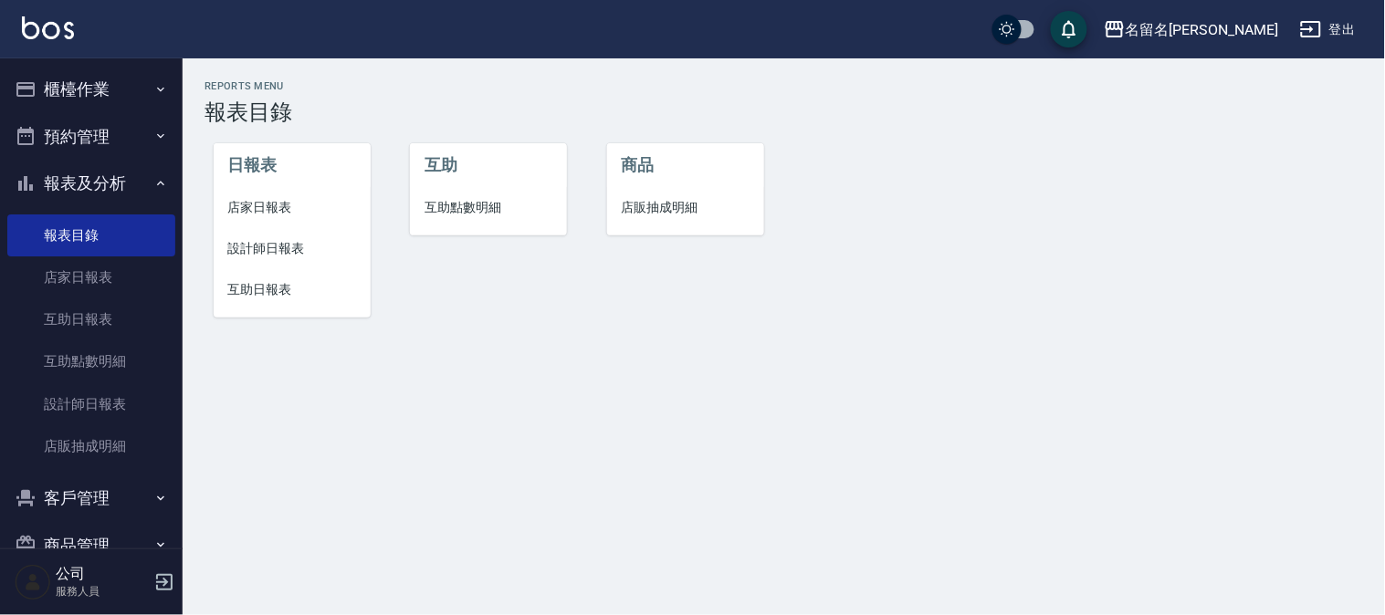
click at [256, 248] on span "設計師日報表" at bounding box center [292, 248] width 128 height 19
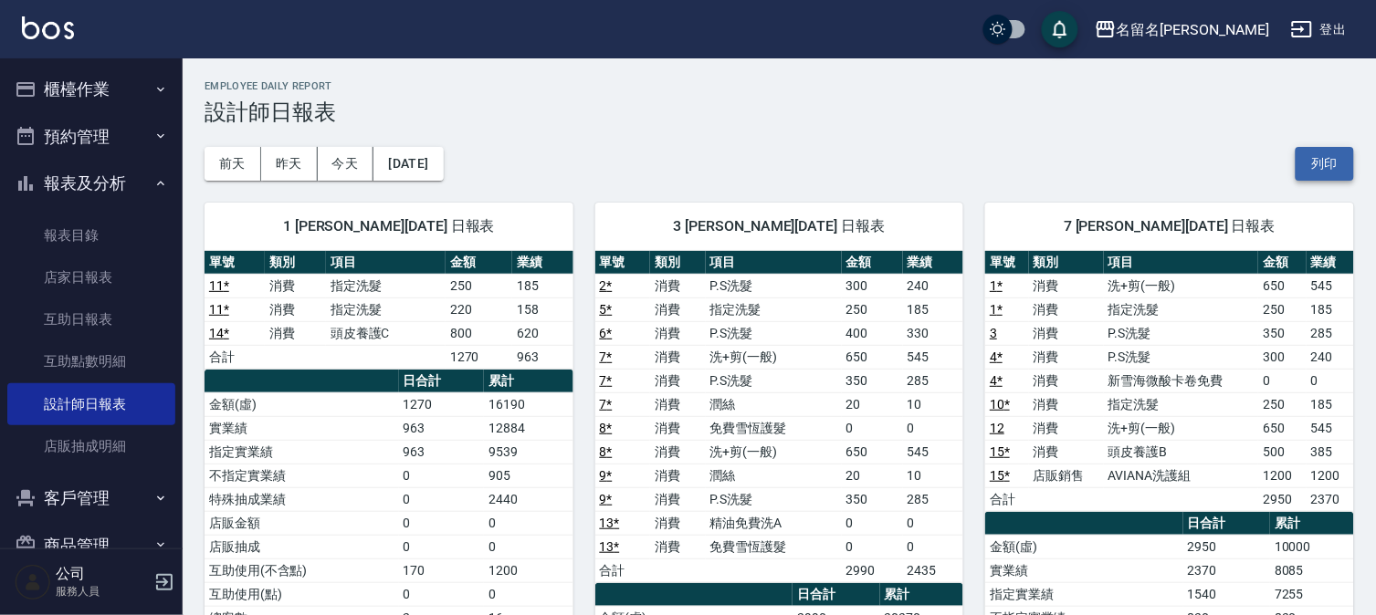
click at [1316, 166] on button "列印" at bounding box center [1324, 164] width 58 height 34
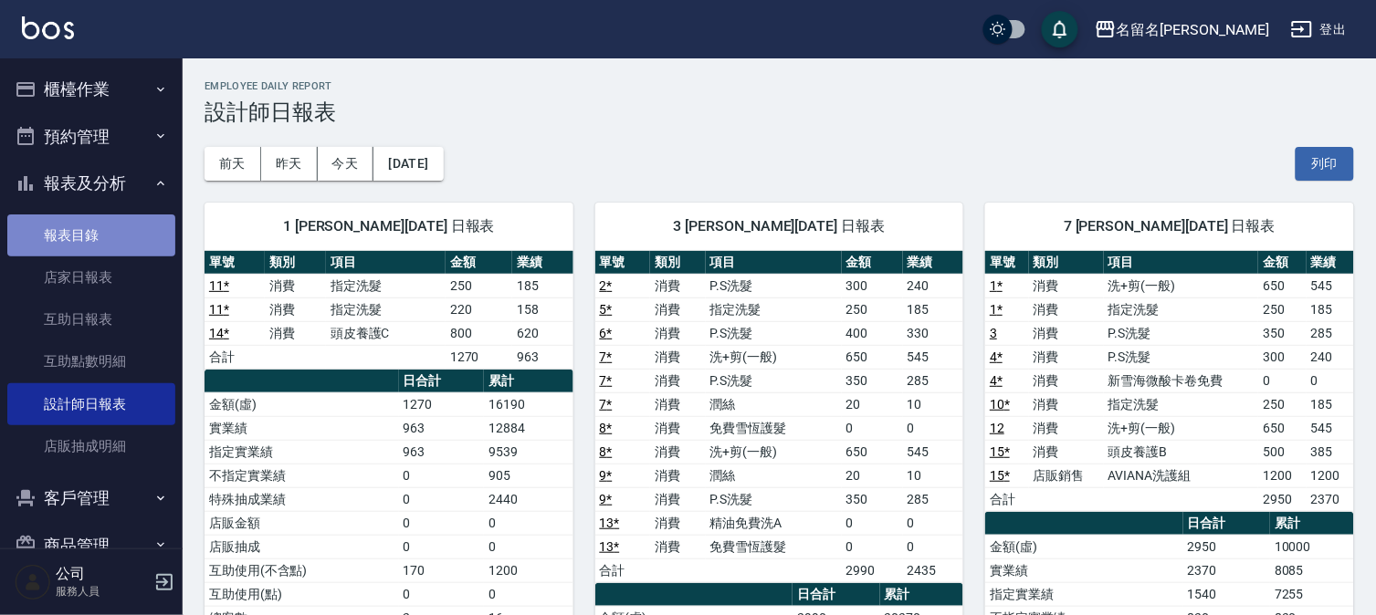
click at [92, 232] on link "報表目錄" at bounding box center [91, 236] width 168 height 42
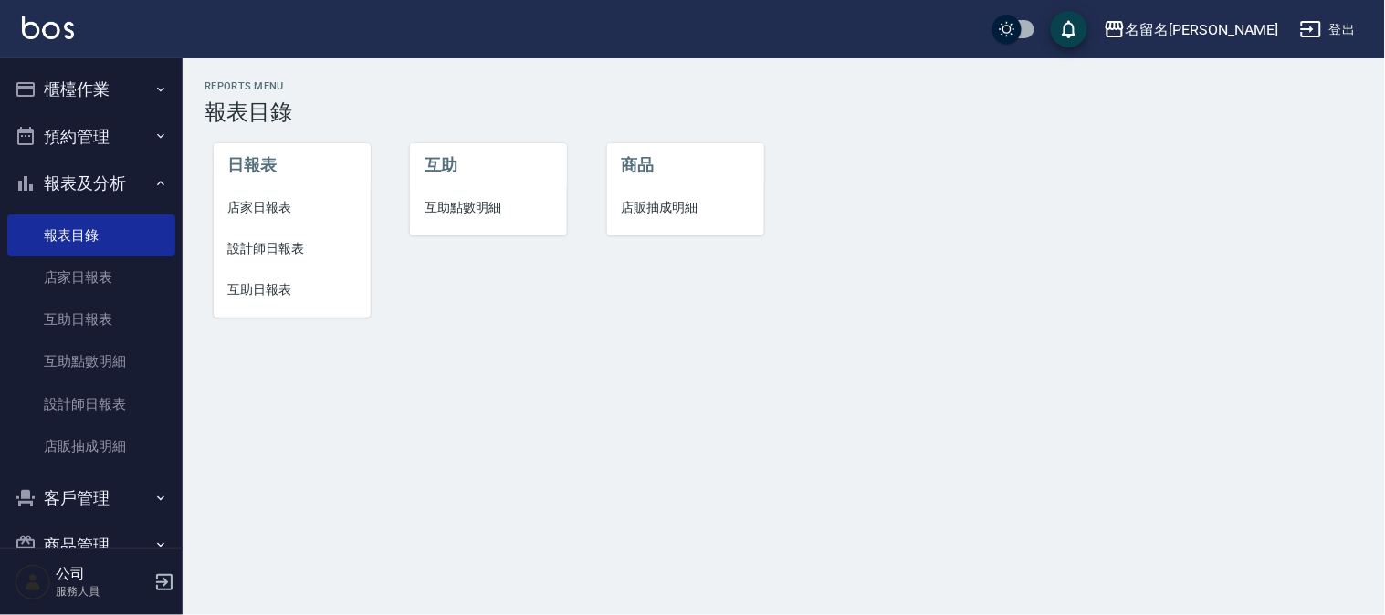
click at [262, 285] on span "互助日報表" at bounding box center [292, 289] width 128 height 19
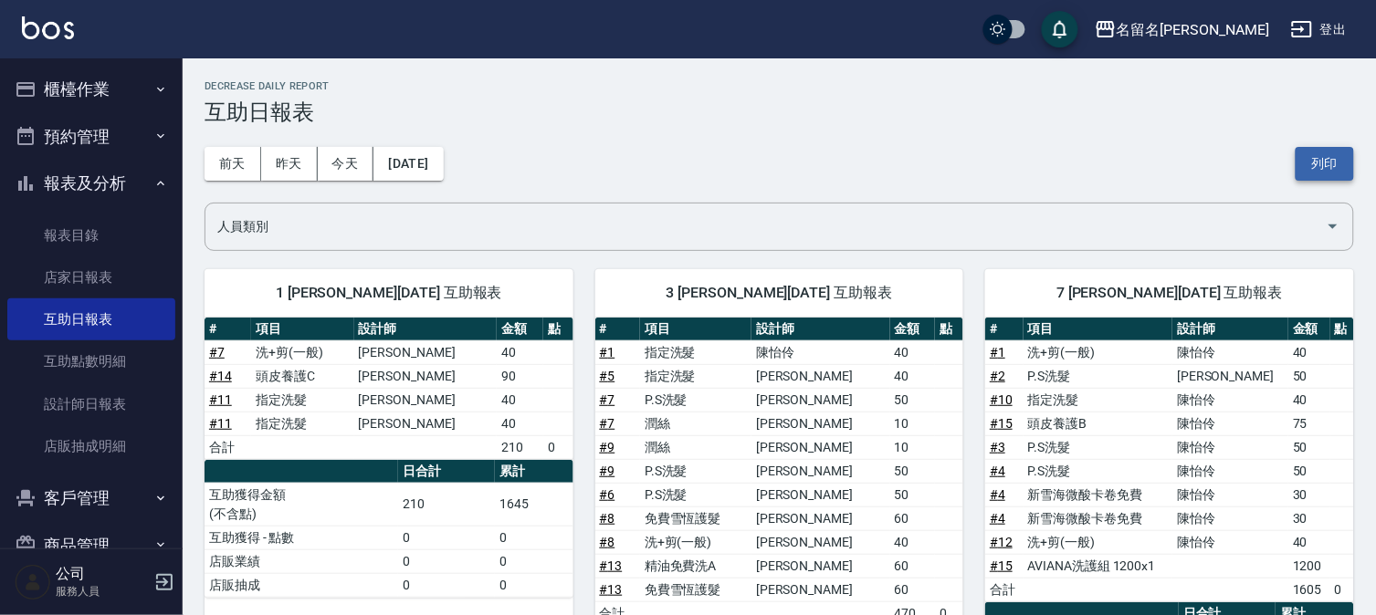
click at [1305, 160] on button "列印" at bounding box center [1324, 164] width 58 height 34
